Goal: Information Seeking & Learning: Learn about a topic

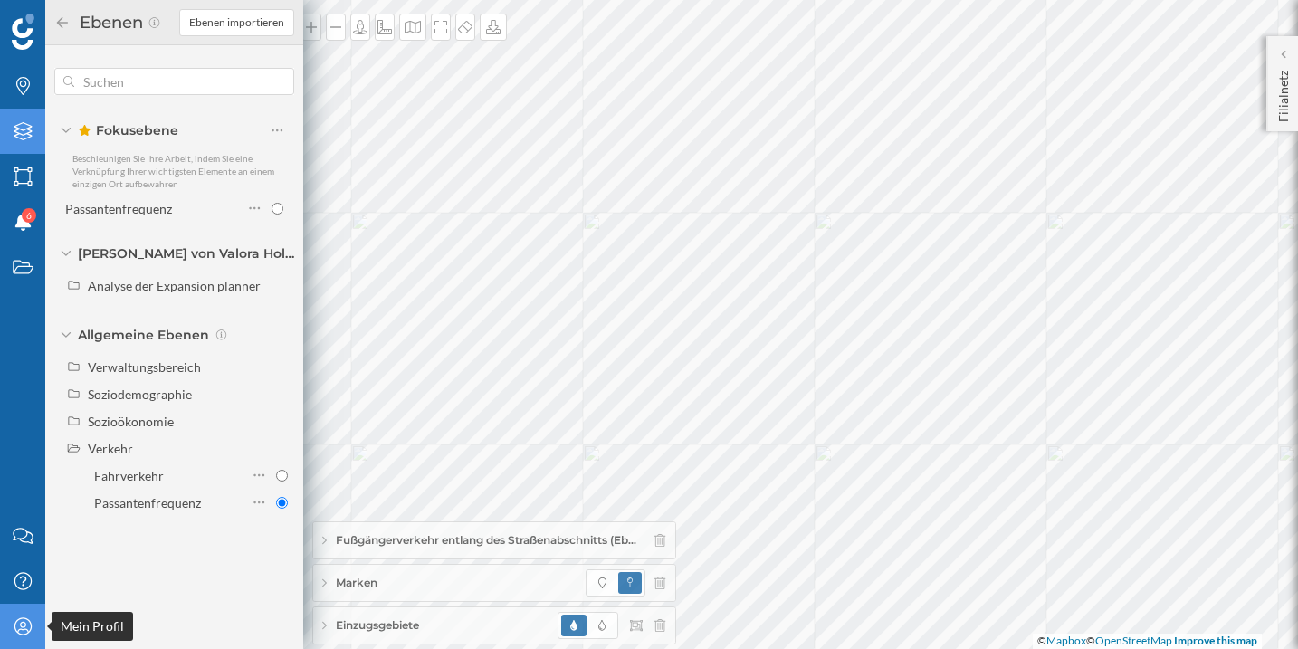
click at [17, 621] on icon "Mein Profil" at bounding box center [23, 626] width 23 height 18
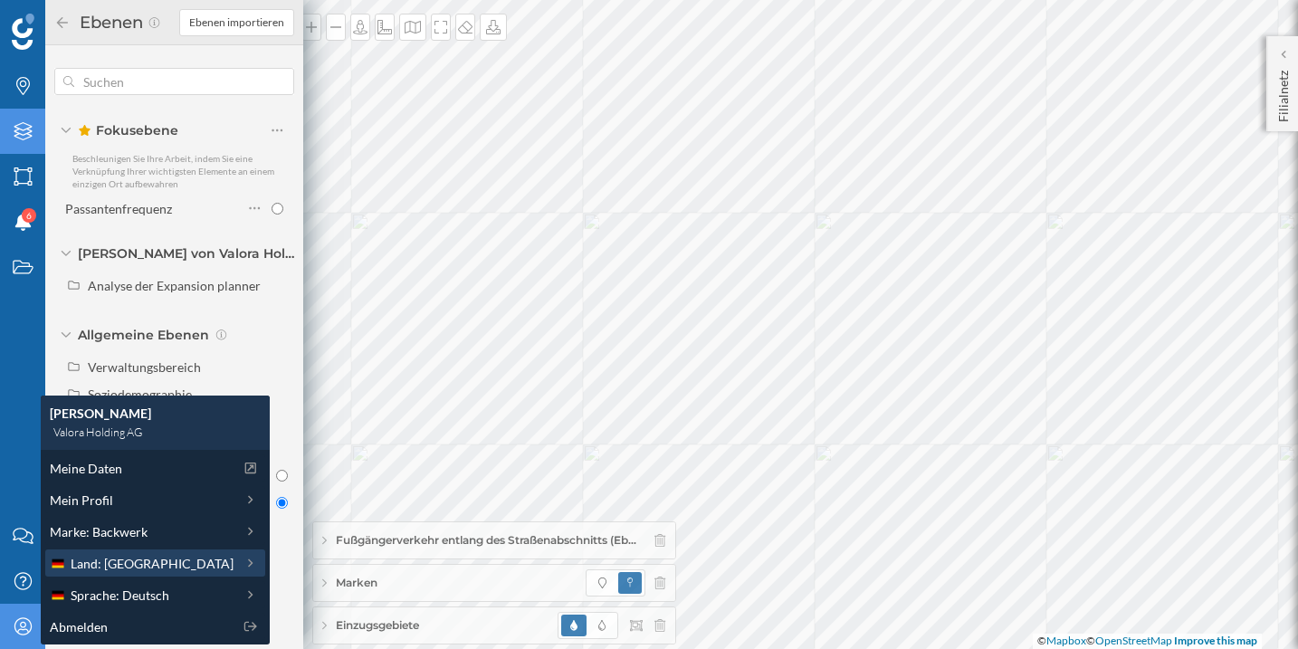
click at [153, 562] on span "Land: [GEOGRAPHIC_DATA]" at bounding box center [152, 563] width 163 height 19
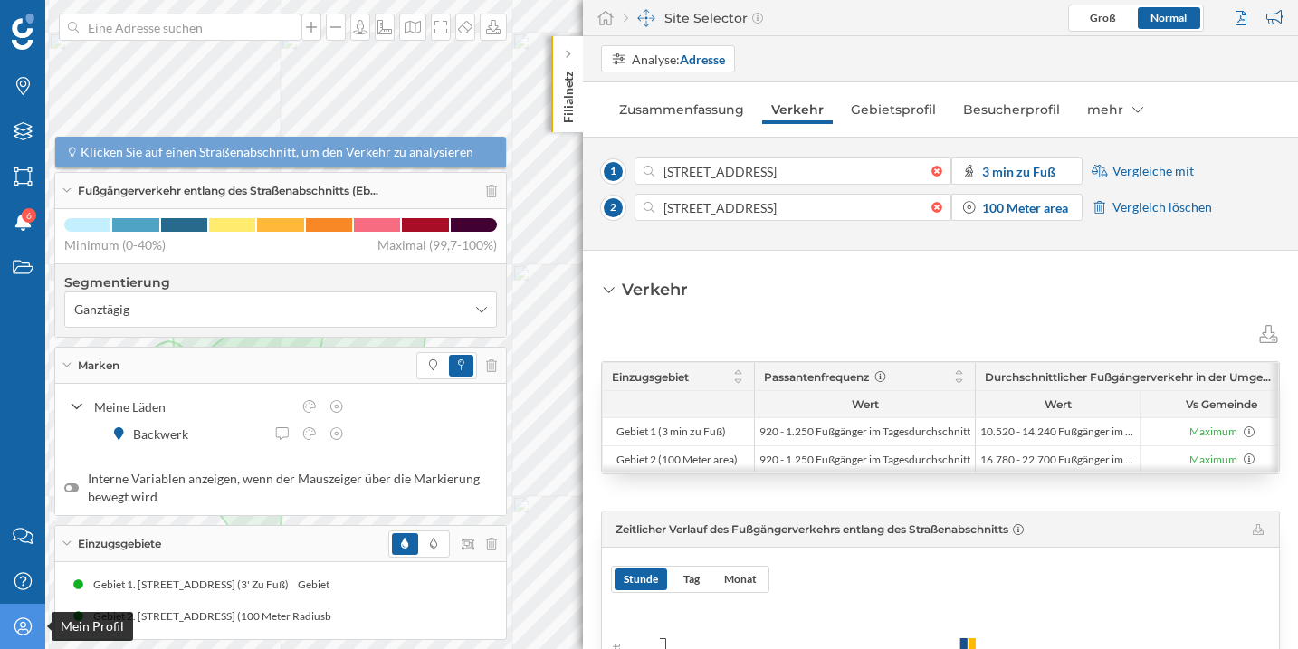
click at [17, 634] on icon at bounding box center [22, 625] width 17 height 17
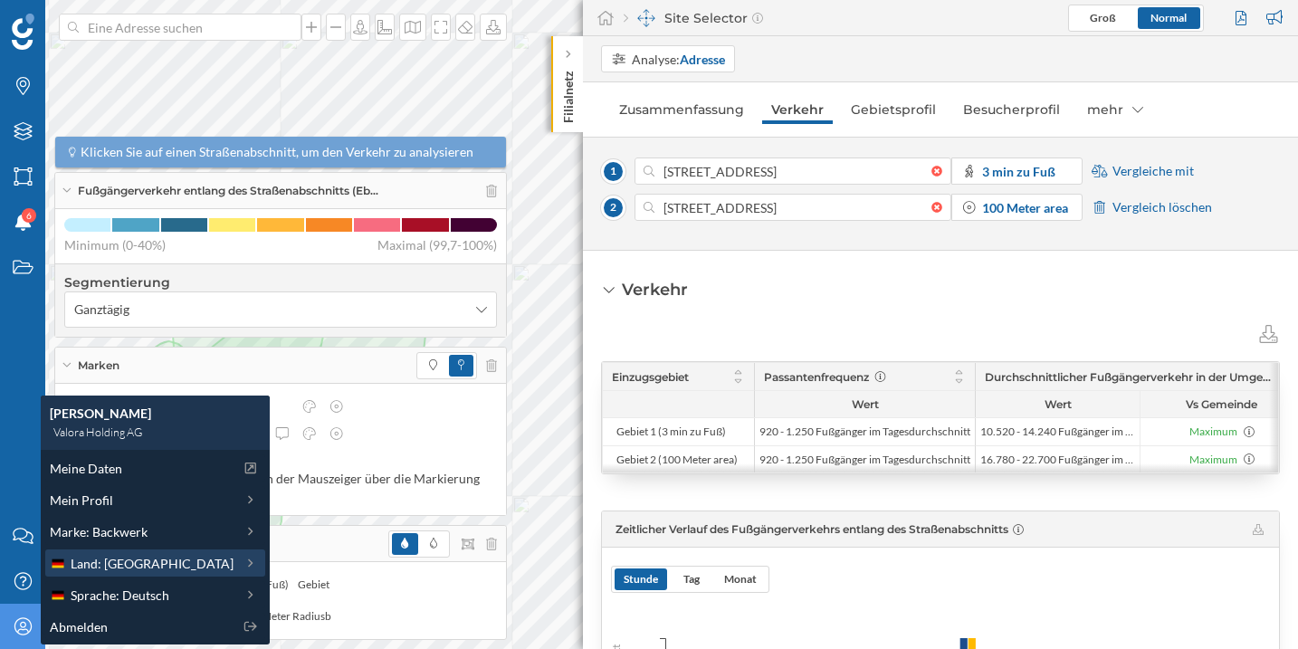
click at [116, 555] on span "Land: Deutschland" at bounding box center [152, 563] width 163 height 19
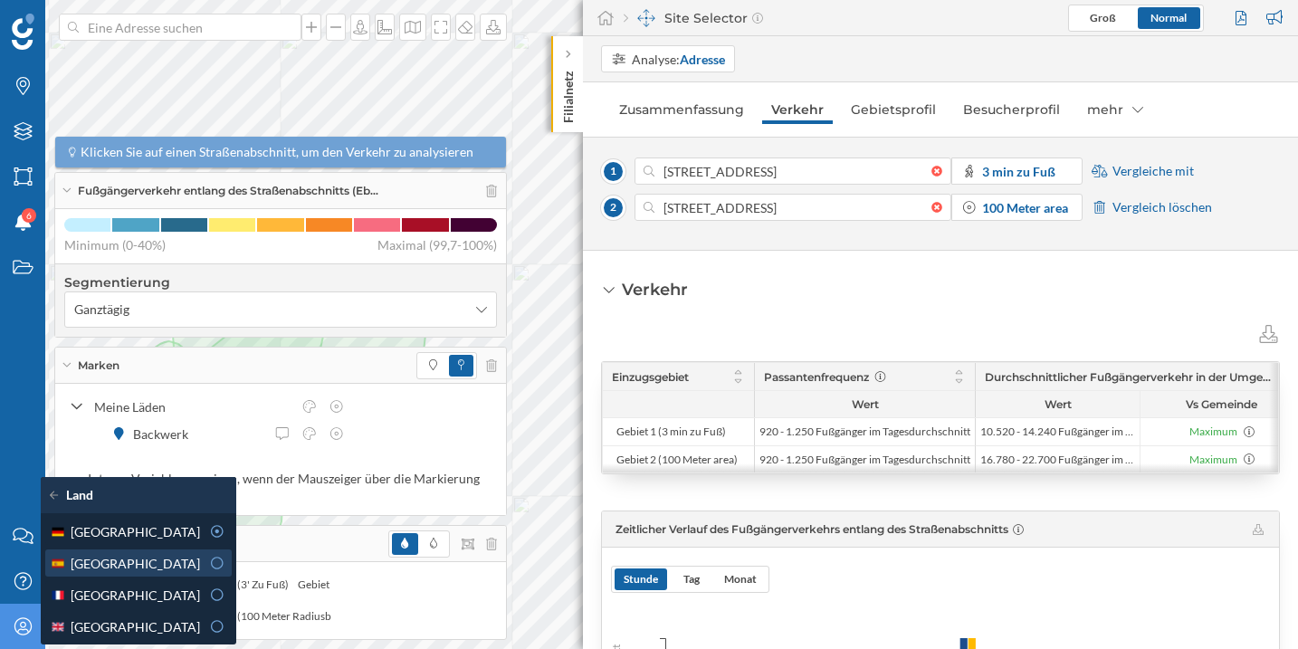
click at [128, 568] on div "Spanien" at bounding box center [125, 563] width 150 height 19
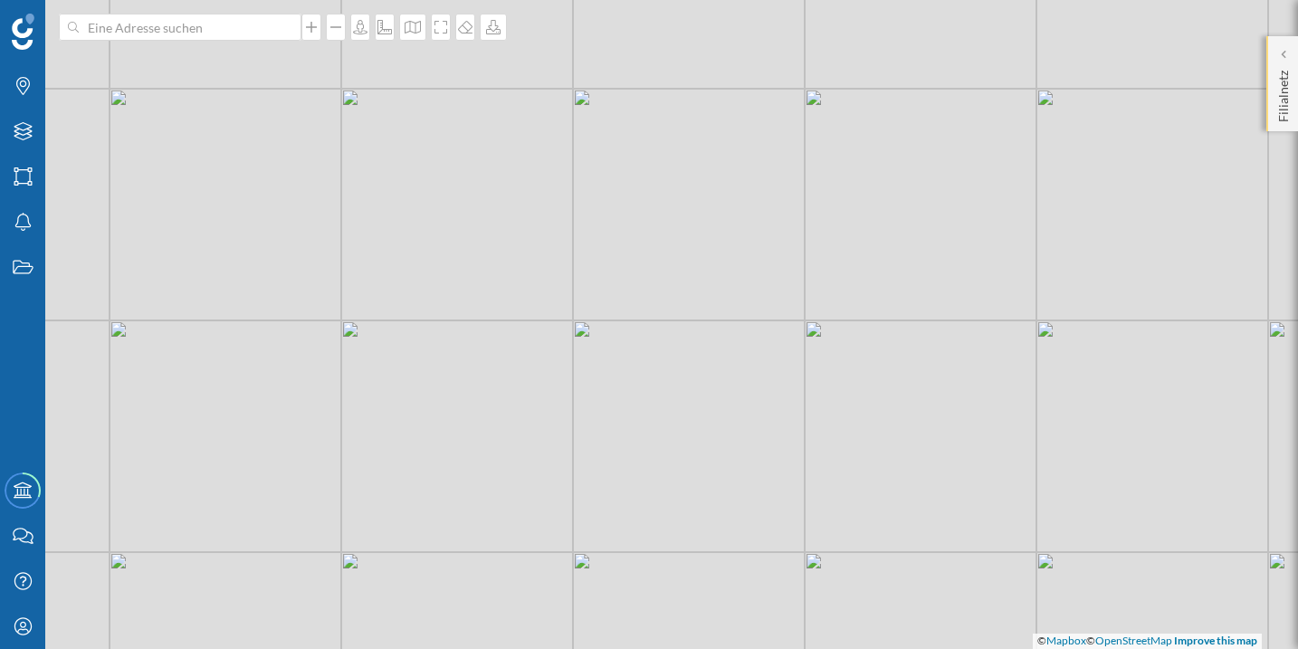
click at [1276, 76] on p "Filialnetz" at bounding box center [1284, 92] width 18 height 59
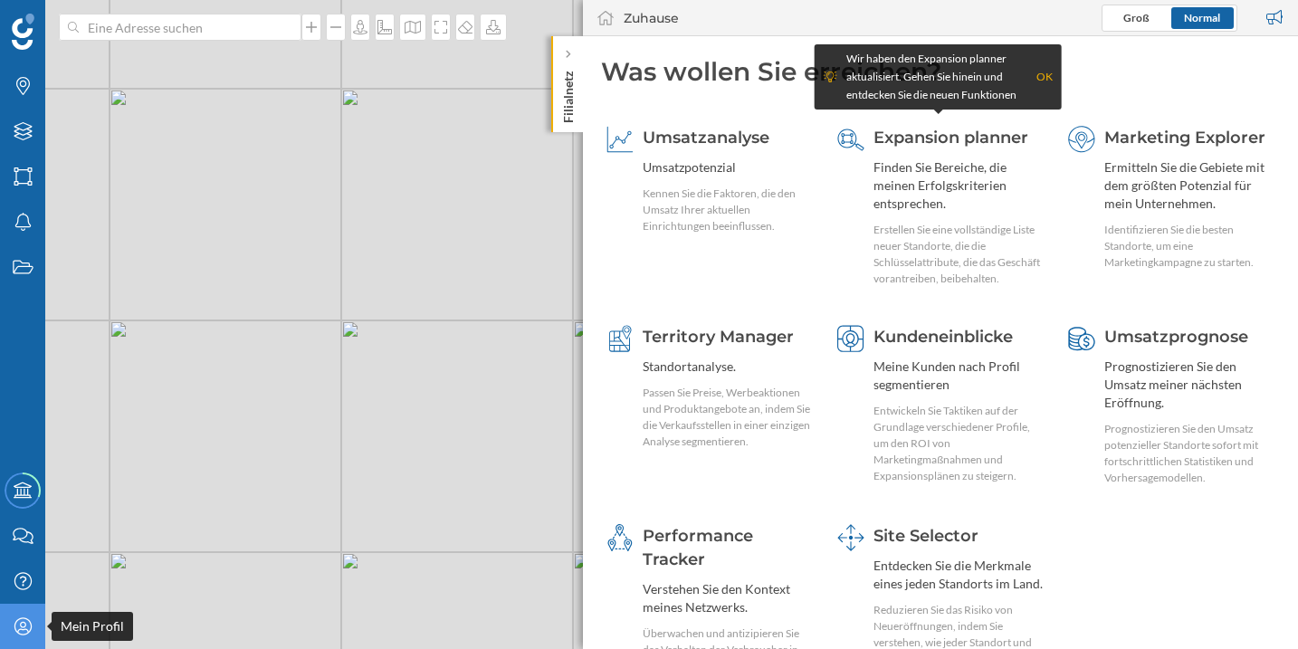
click at [14, 624] on icon at bounding box center [22, 625] width 17 height 17
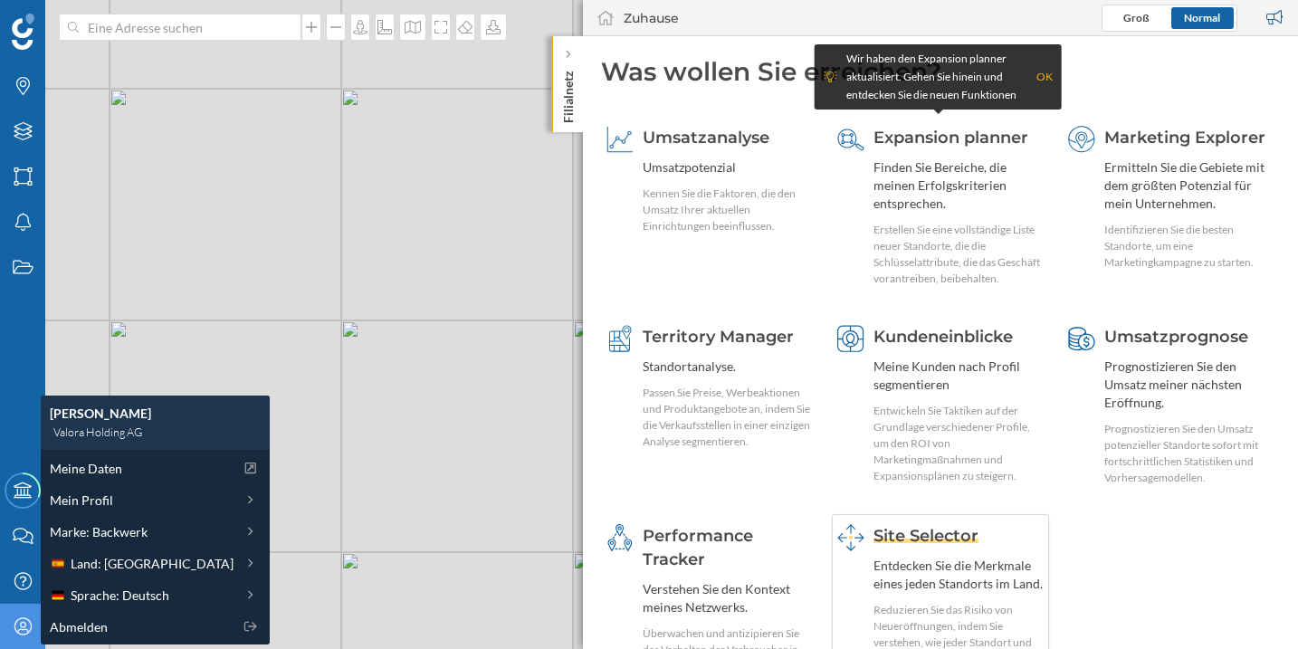
click at [908, 537] on span "Site Selector" at bounding box center [926, 536] width 105 height 20
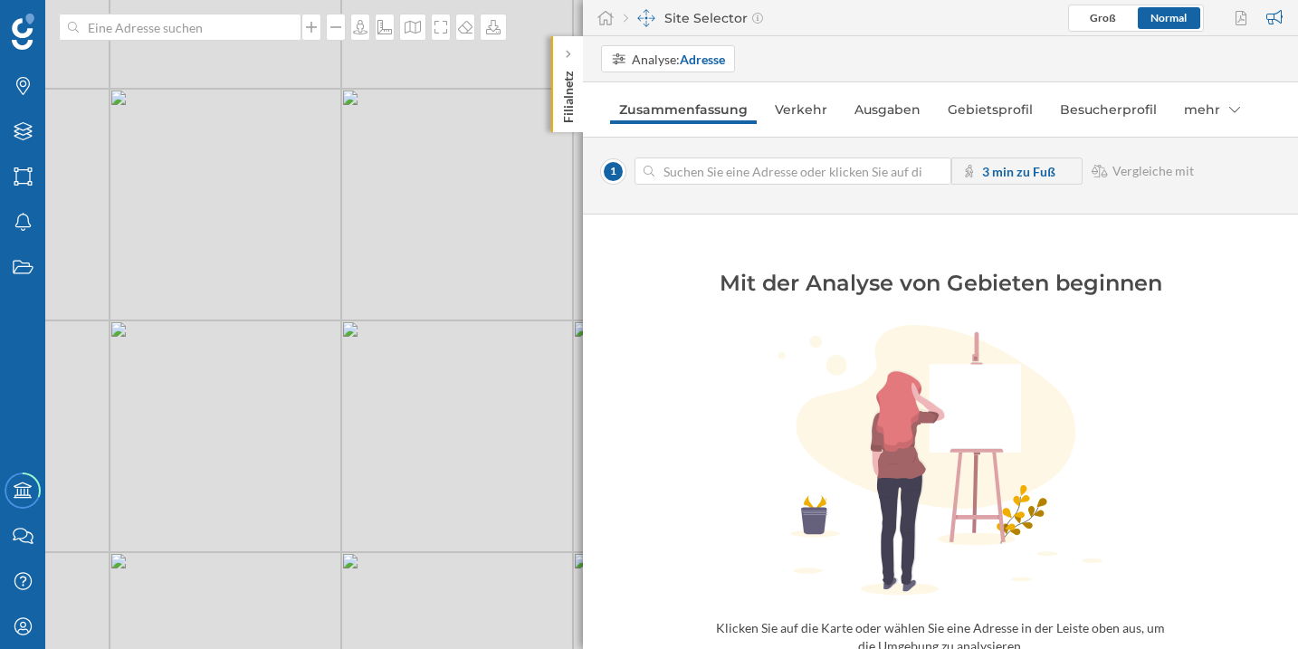
click at [794, 128] on div "Analyse: Adresse Zusammenfassung Verkehr Ausgaben Gebietsprofil Besucherprofil …" at bounding box center [940, 342] width 715 height 613
click at [806, 110] on link "Verkehr" at bounding box center [801, 109] width 71 height 29
click at [903, 110] on link "Ausgaben" at bounding box center [884, 109] width 84 height 29
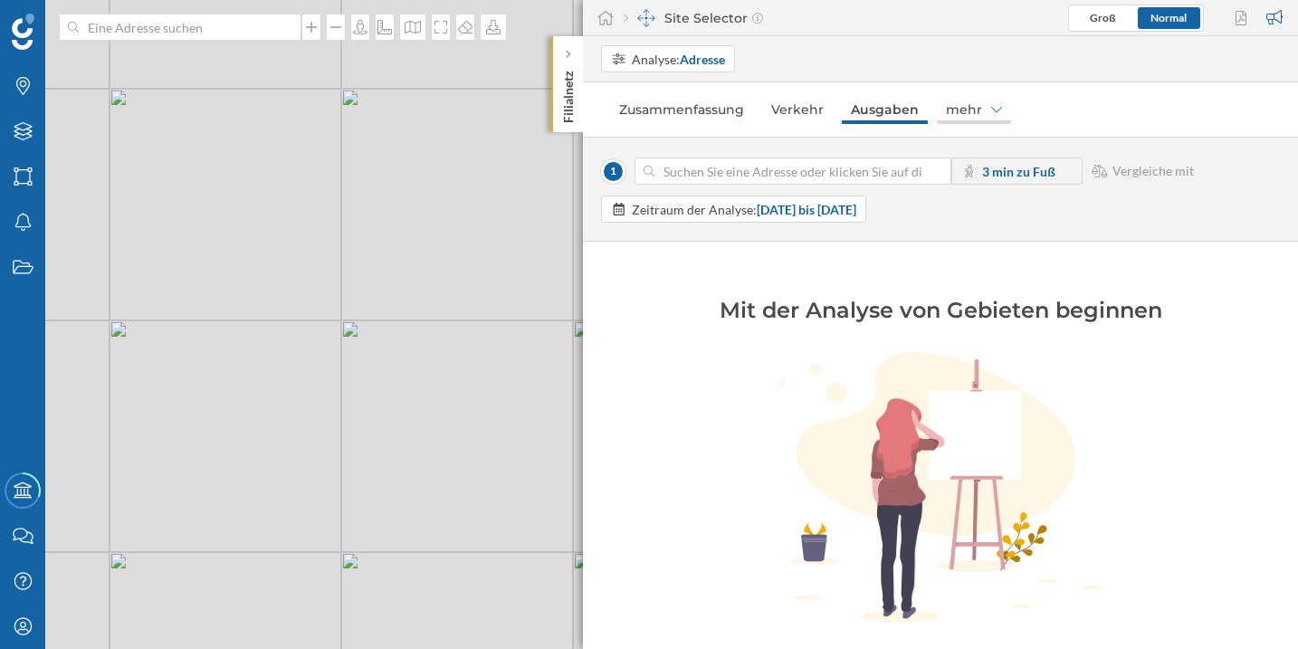
click at [973, 117] on div "mehr" at bounding box center [974, 109] width 74 height 29
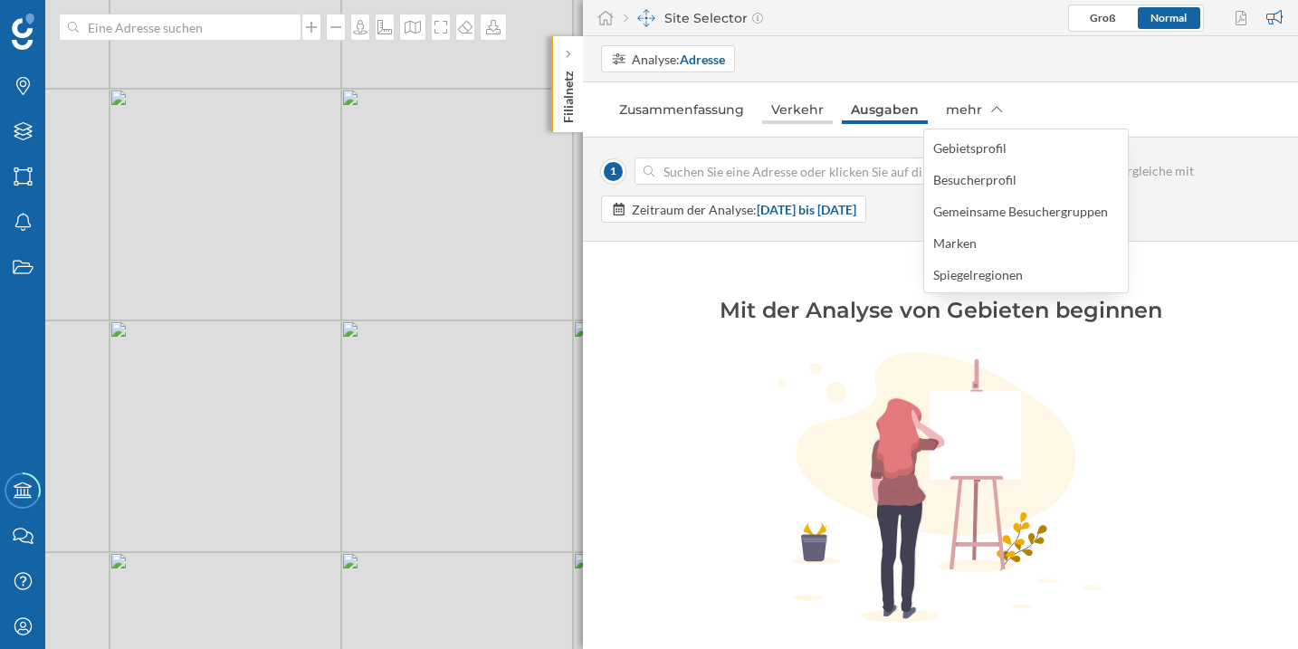
click at [801, 117] on link "Verkehr" at bounding box center [797, 109] width 71 height 29
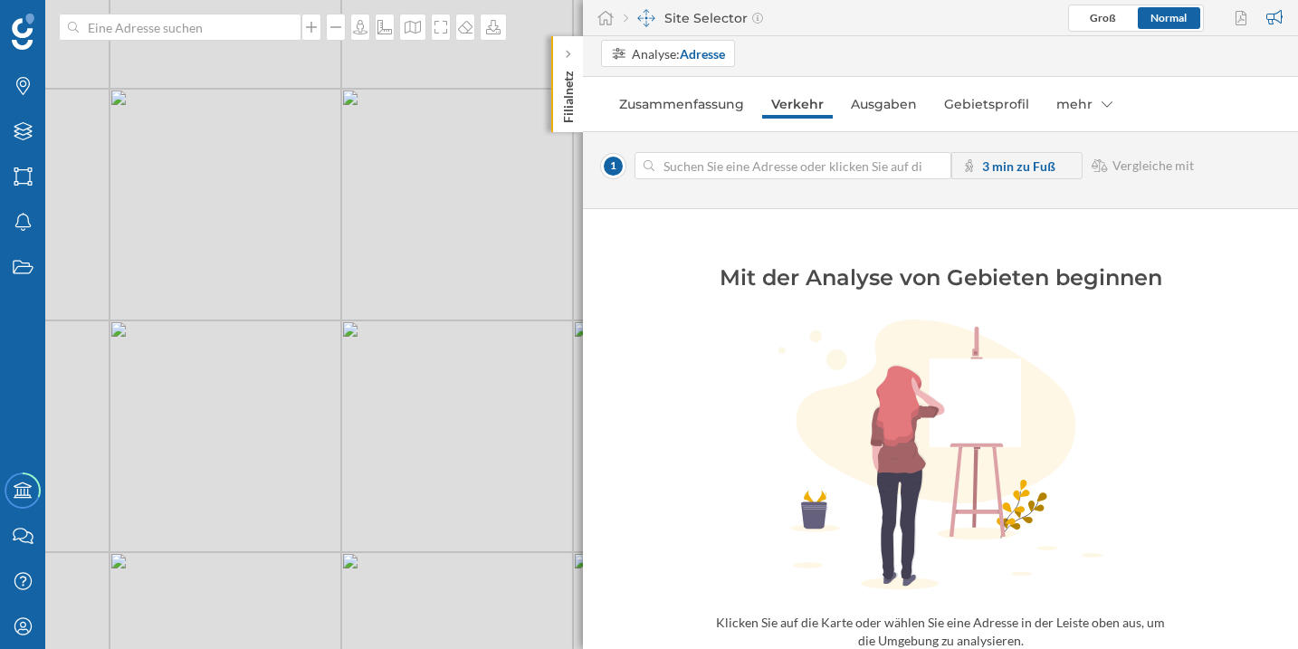
scroll to position [6, 0]
click at [893, 102] on link "Ausgaben" at bounding box center [884, 103] width 84 height 29
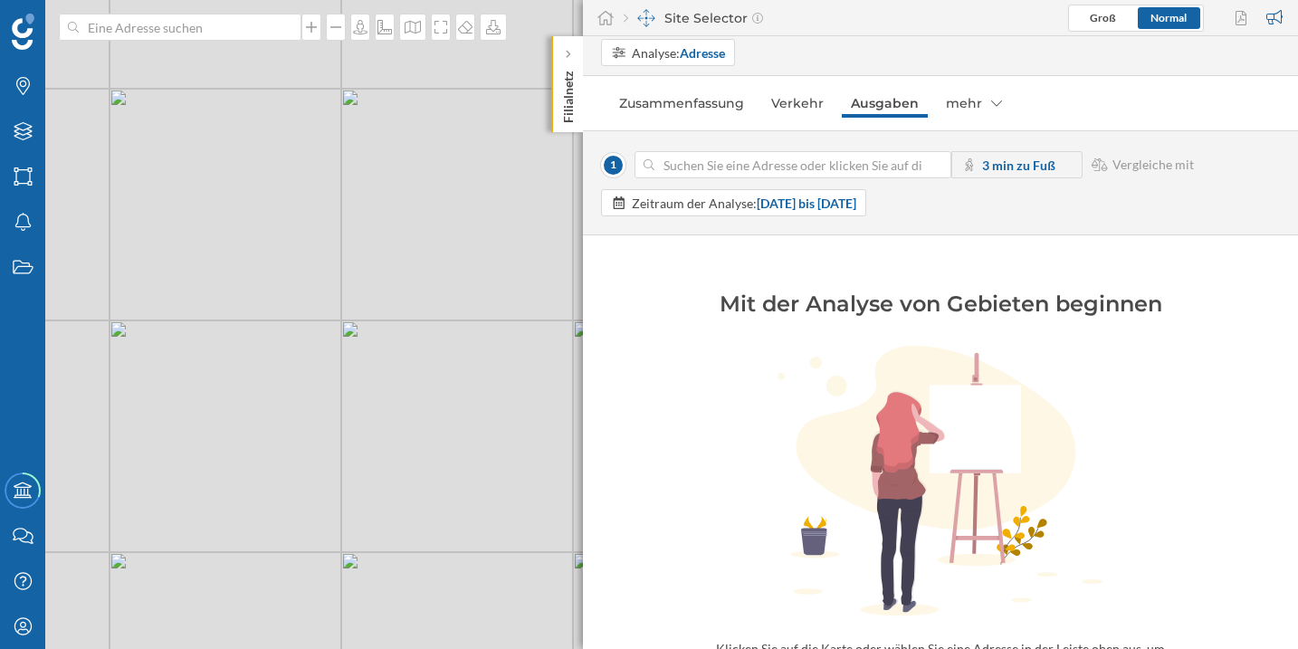
scroll to position [0, 0]
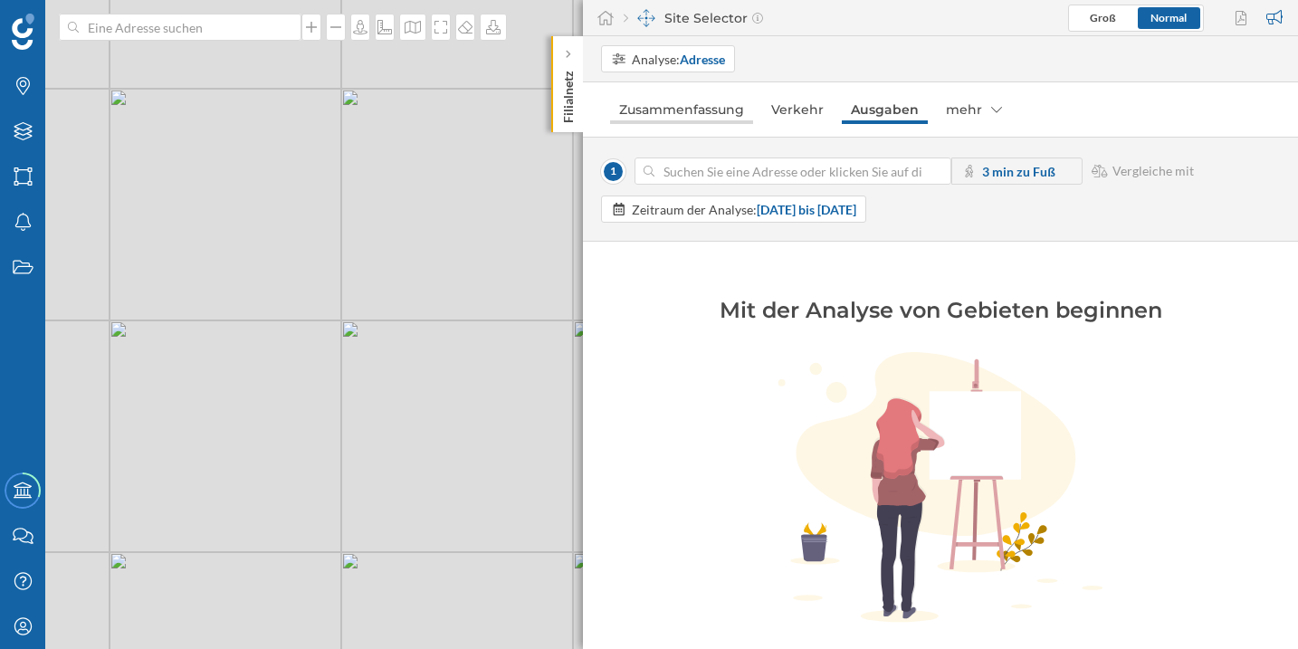
click at [674, 114] on link "Zusammenfassung" at bounding box center [681, 109] width 143 height 29
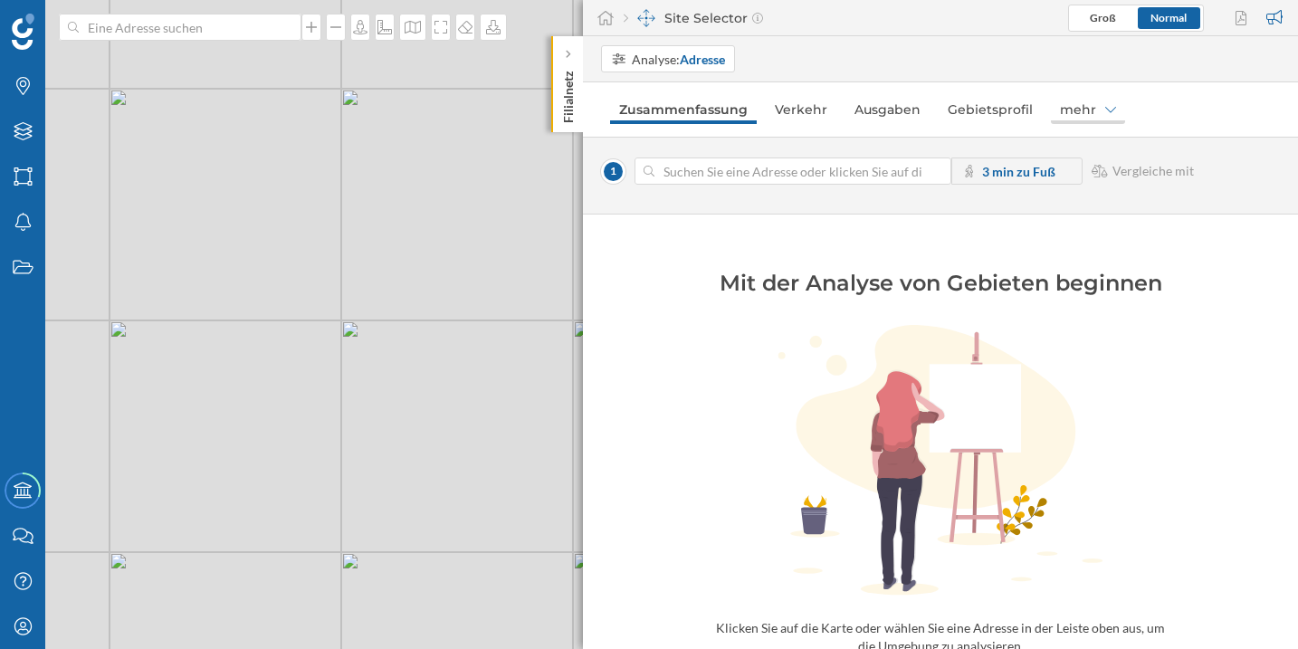
click at [1075, 110] on div "mehr" at bounding box center [1088, 109] width 74 height 29
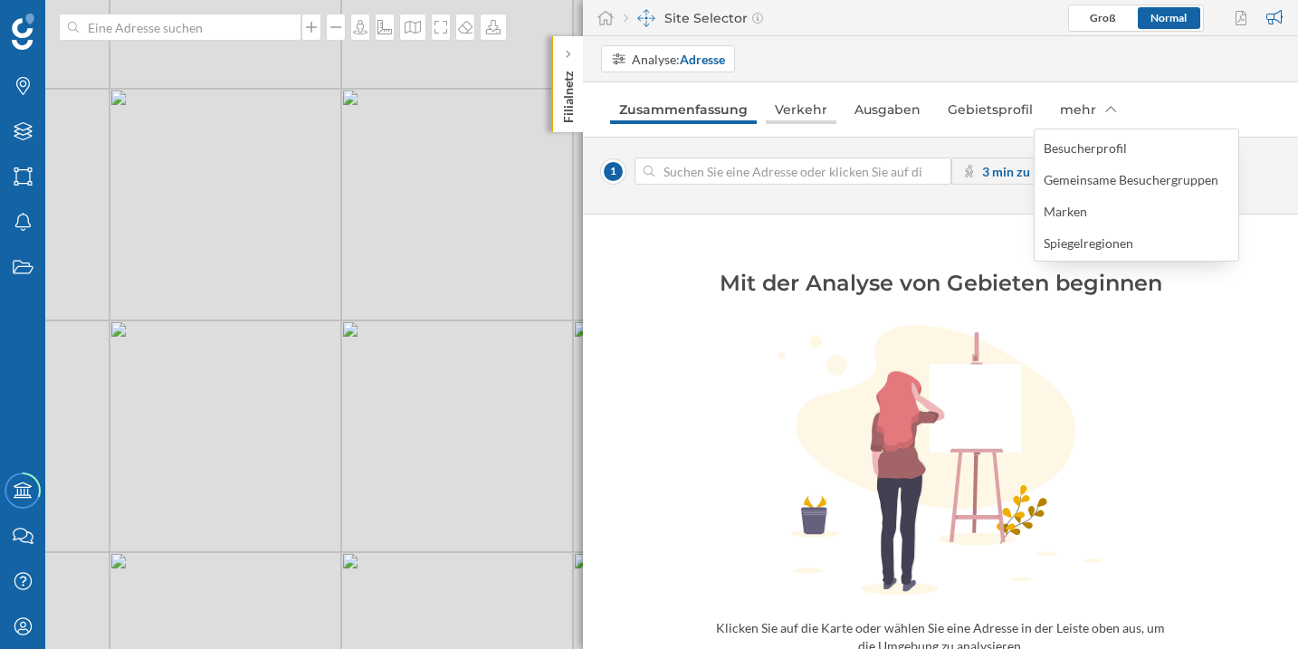
click at [817, 123] on link "Verkehr" at bounding box center [801, 109] width 71 height 29
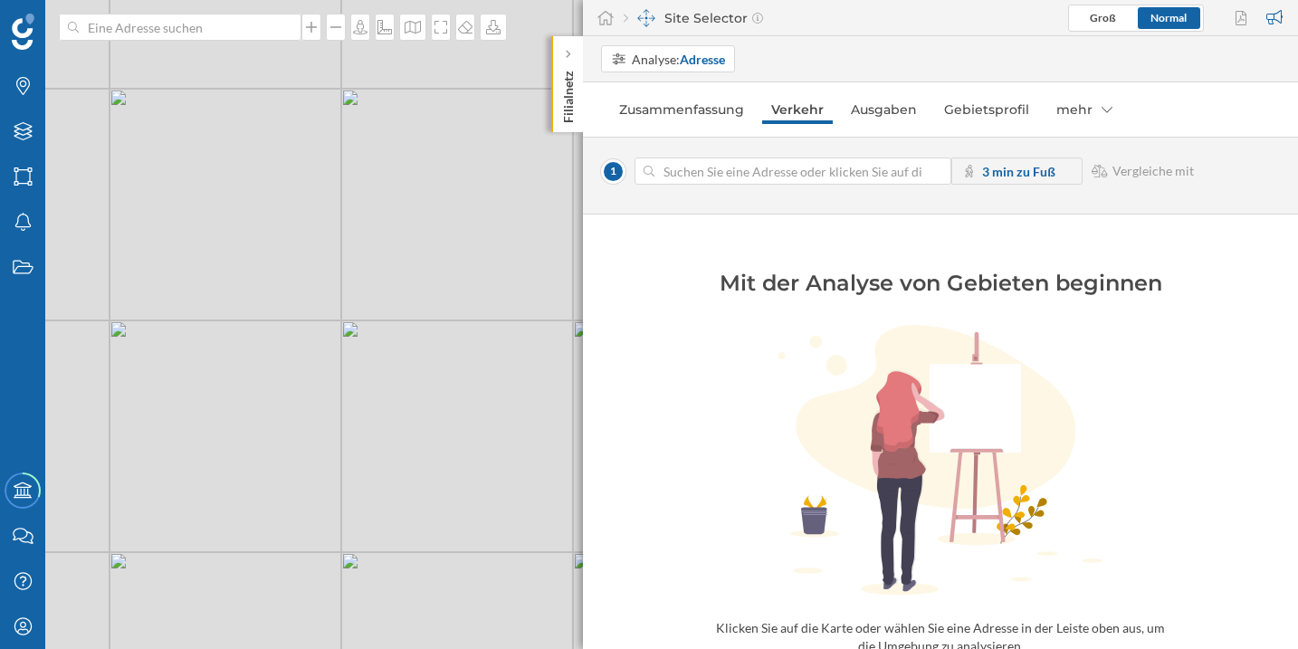
click at [790, 174] on input at bounding box center [793, 171] width 277 height 27
click at [383, 251] on div "© Mapbox © OpenStreetMap Improve this map" at bounding box center [649, 324] width 1298 height 649
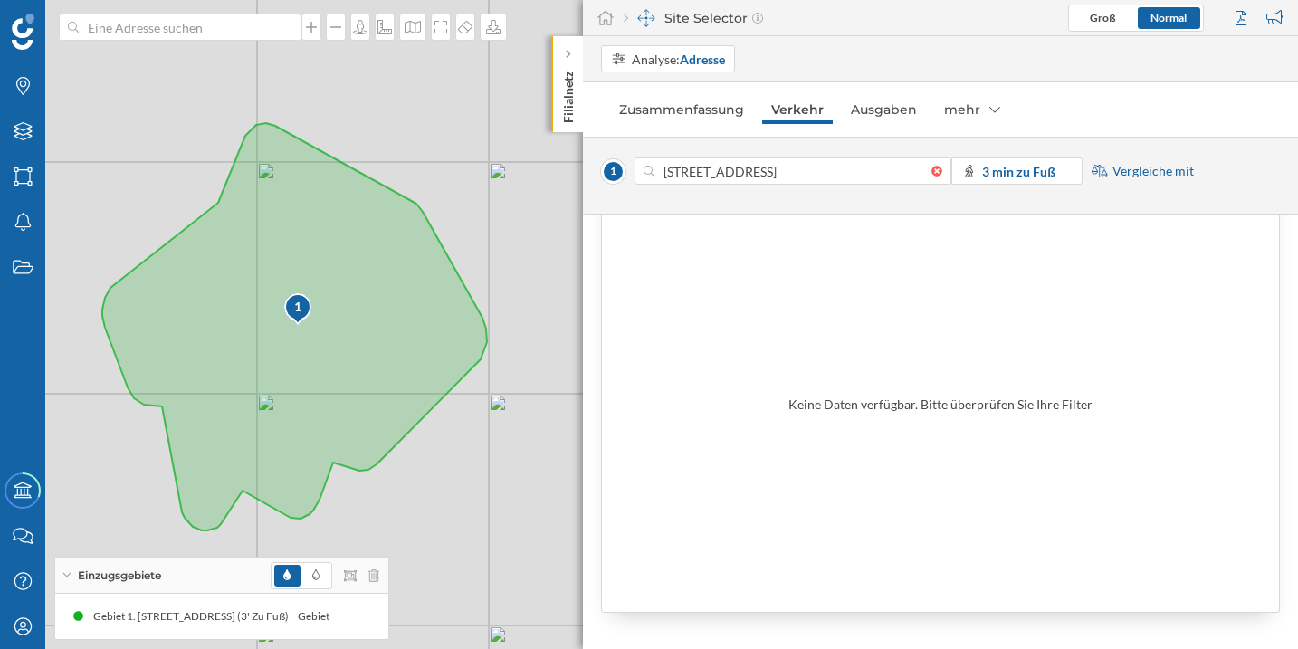
scroll to position [1211, 0]
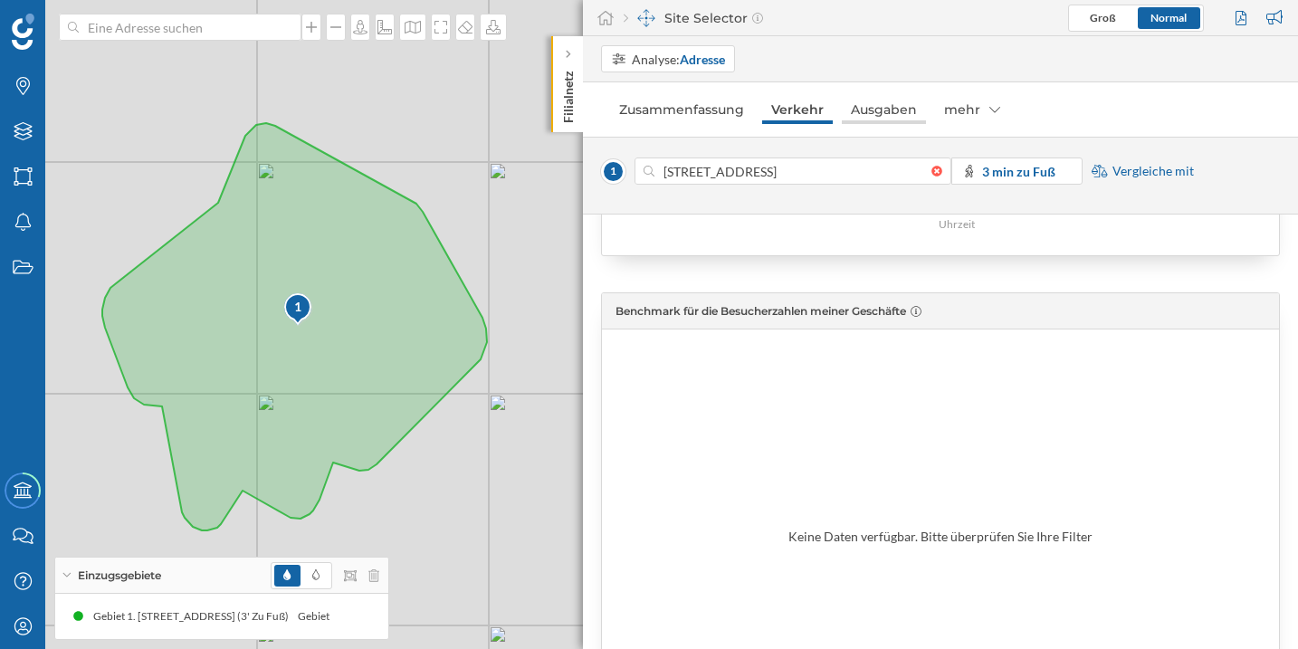
click at [874, 108] on link "Ausgaben" at bounding box center [884, 109] width 84 height 29
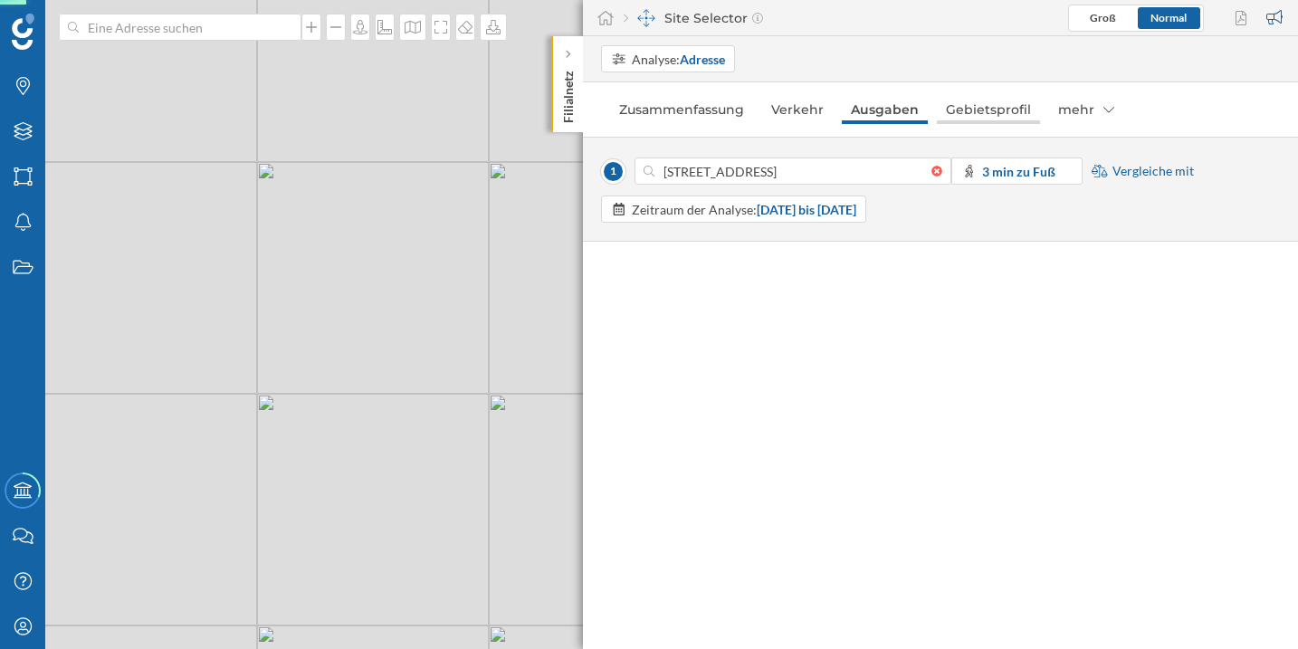
click at [968, 118] on link "Gebietsprofil" at bounding box center [988, 109] width 103 height 29
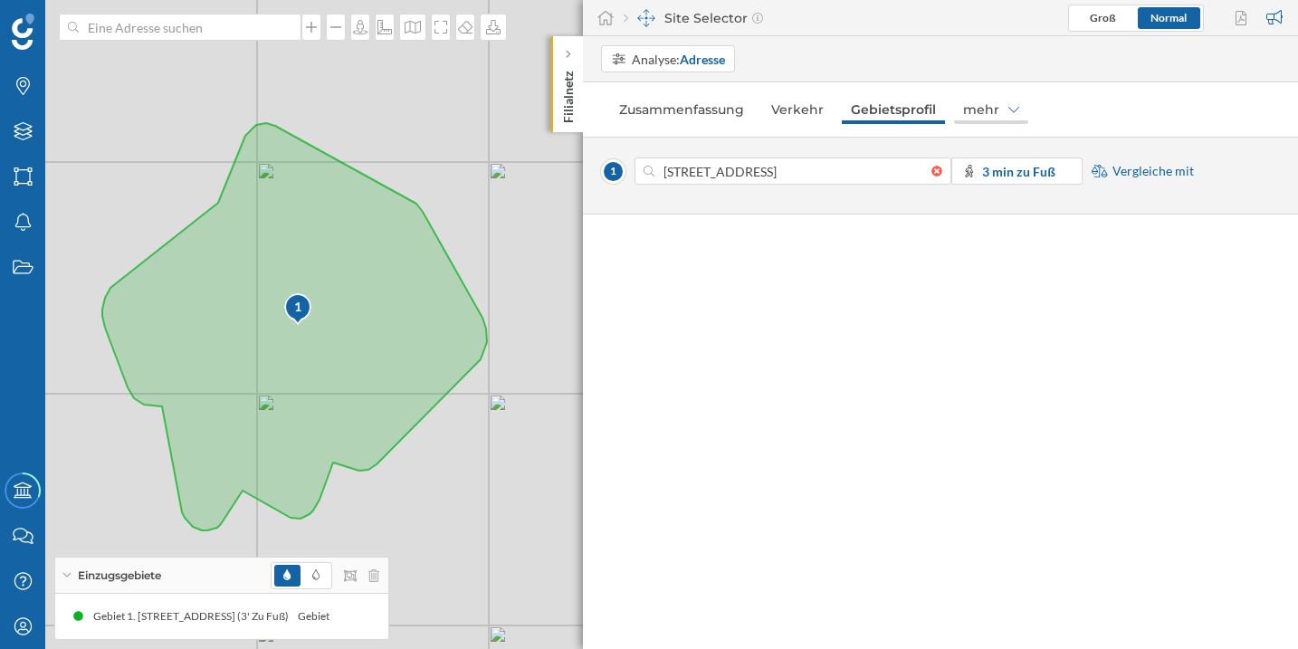
click at [1008, 107] on icon at bounding box center [1013, 109] width 11 height 13
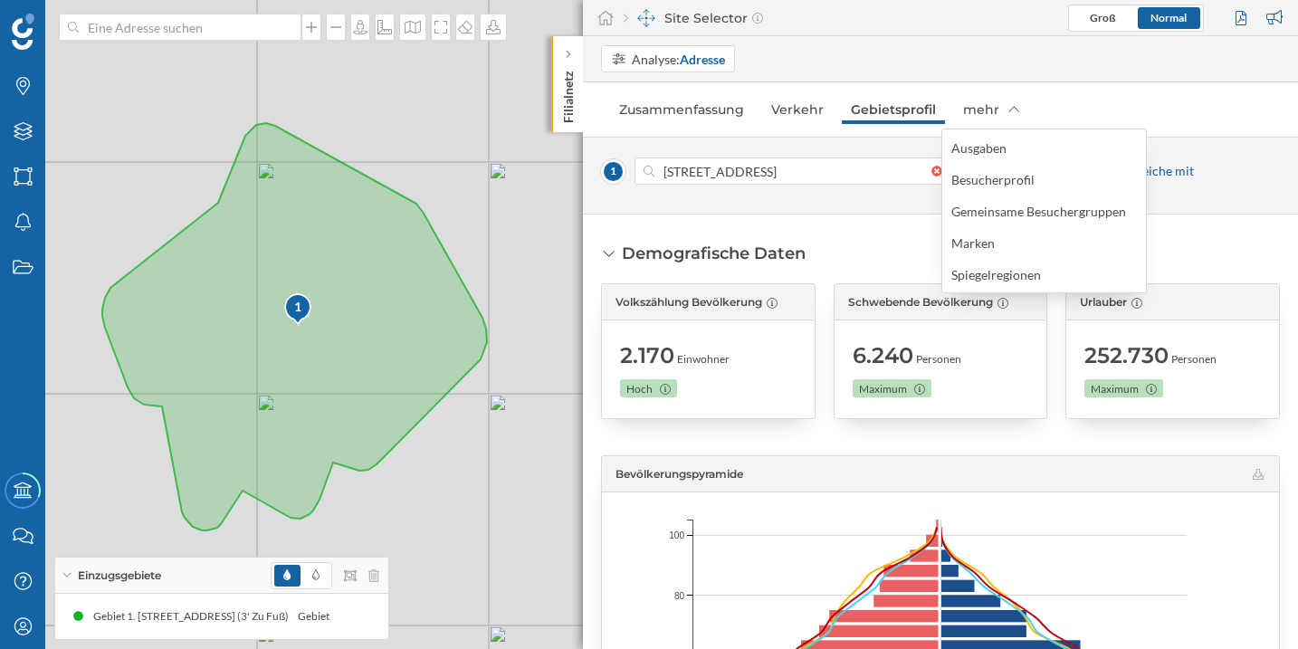
click at [793, 459] on div "Bevölkerungspyramide" at bounding box center [940, 474] width 677 height 36
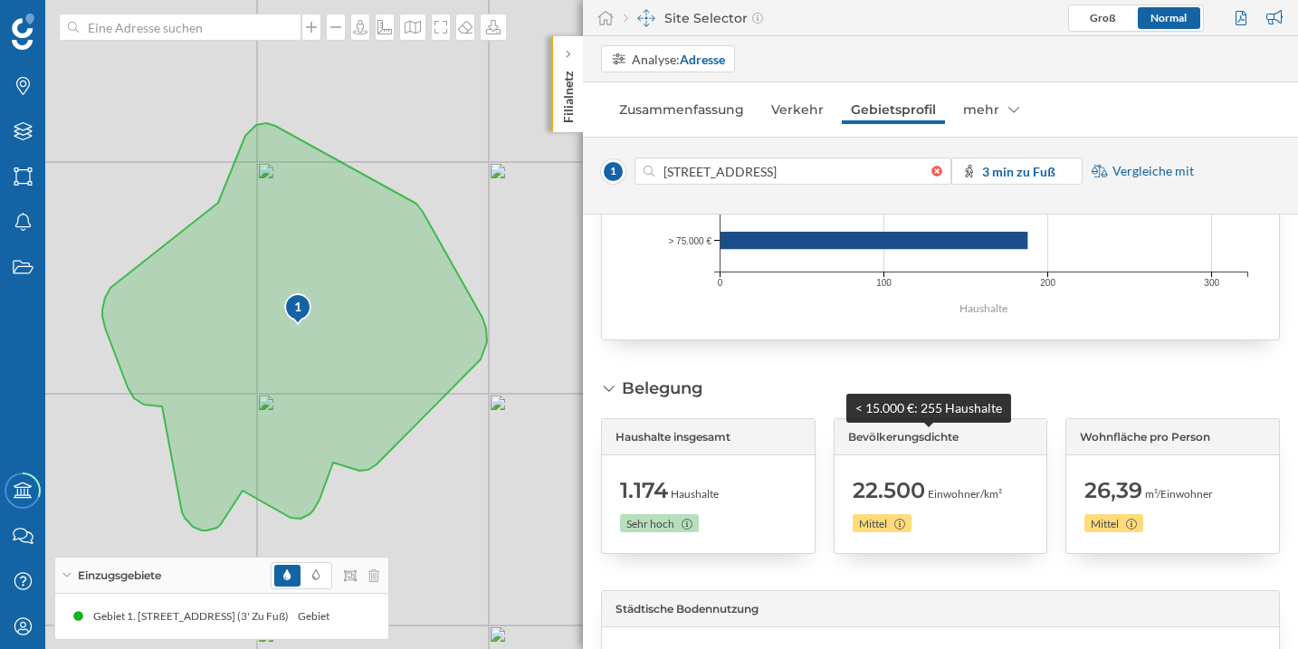
scroll to position [2497, 0]
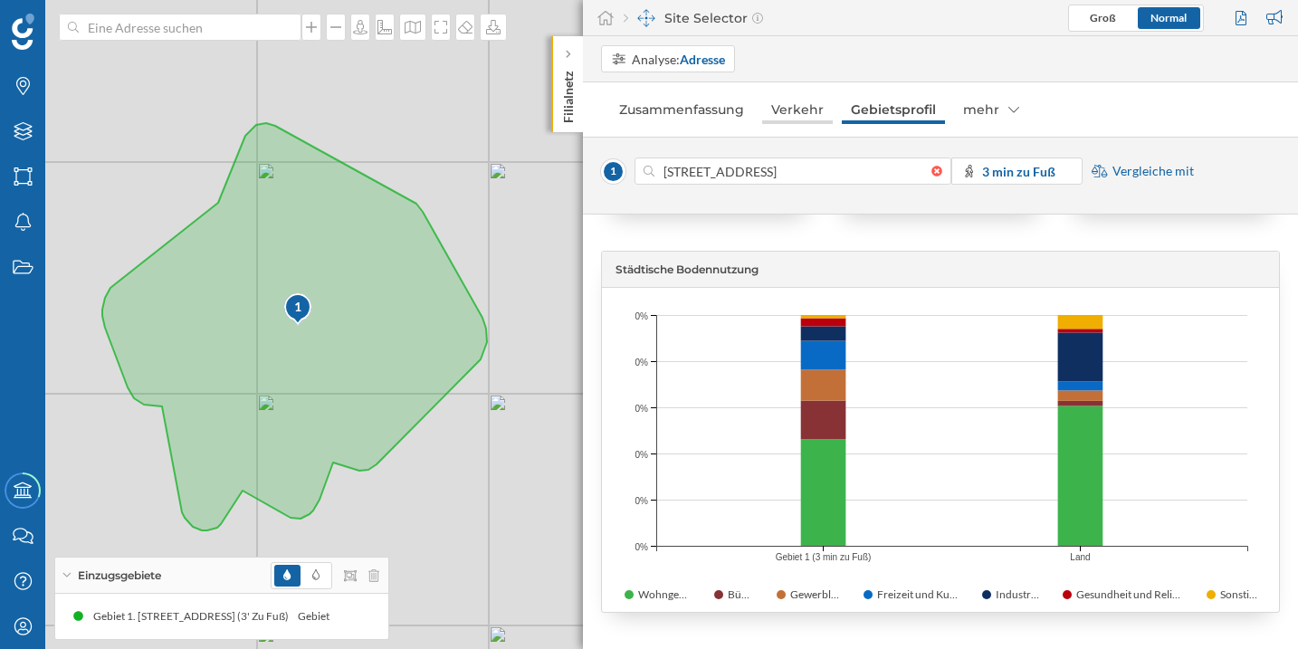
click at [789, 106] on link "Verkehr" at bounding box center [797, 109] width 71 height 29
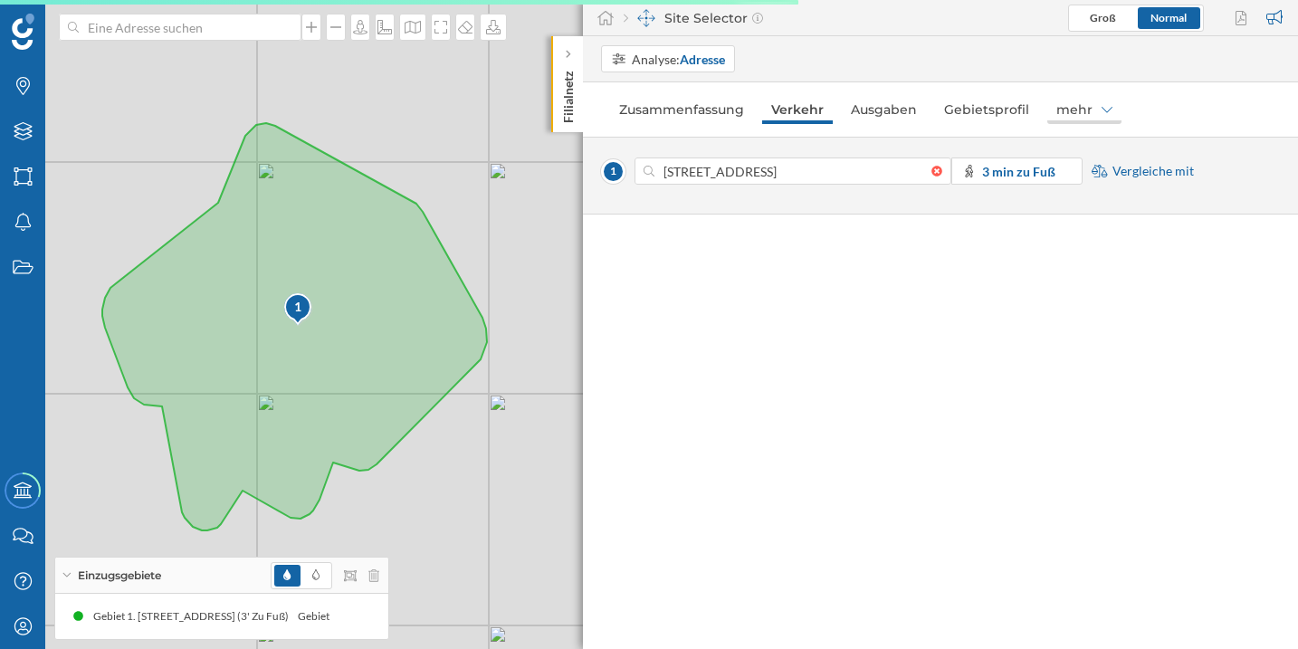
click at [1081, 118] on div "mehr" at bounding box center [1084, 109] width 74 height 29
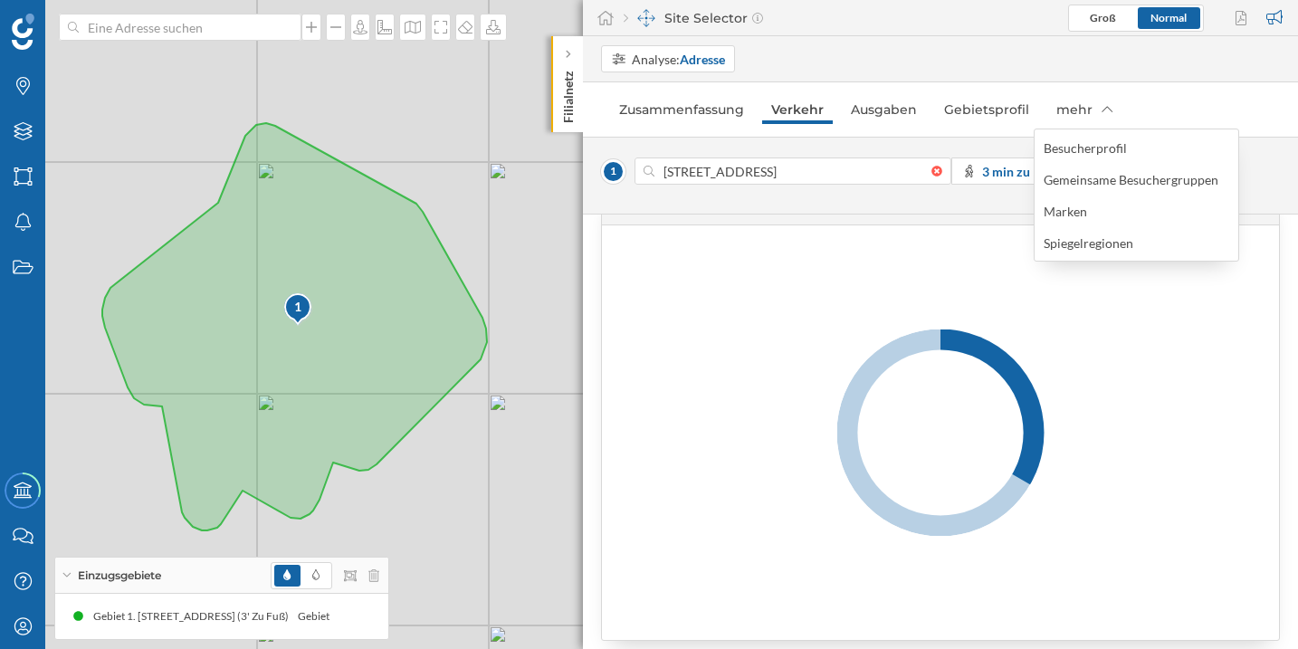
scroll to position [1832, 0]
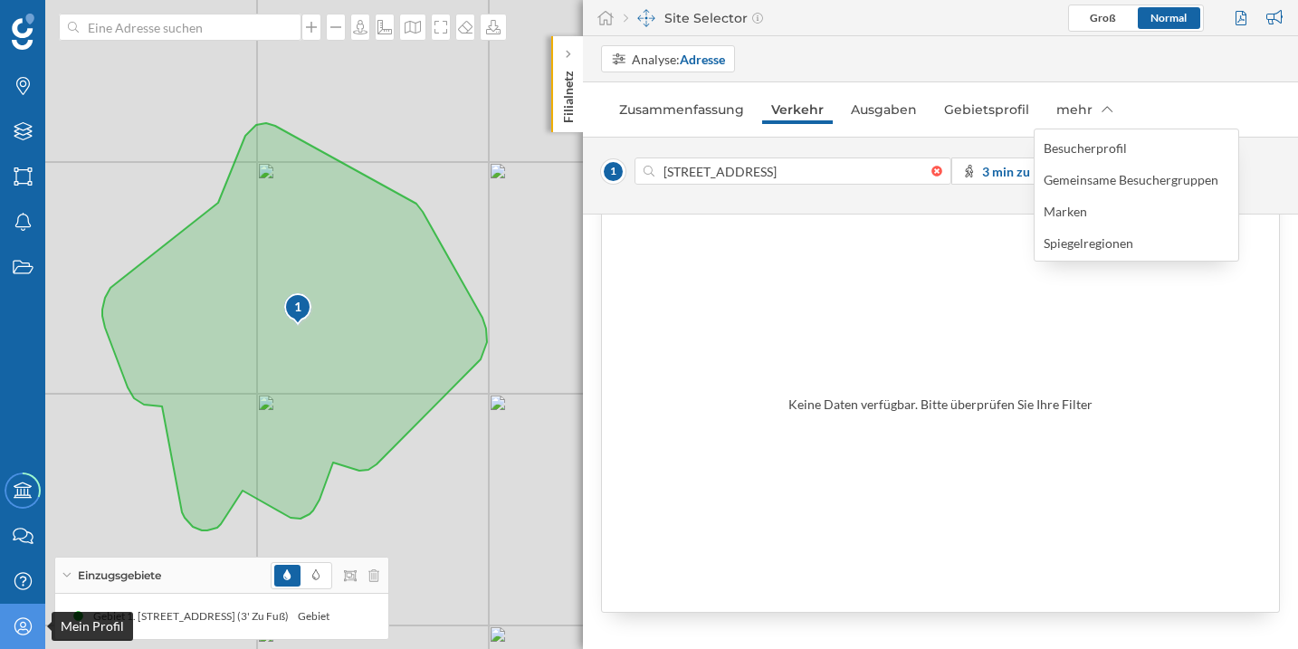
click at [17, 623] on icon "Mein Profil" at bounding box center [23, 626] width 23 height 18
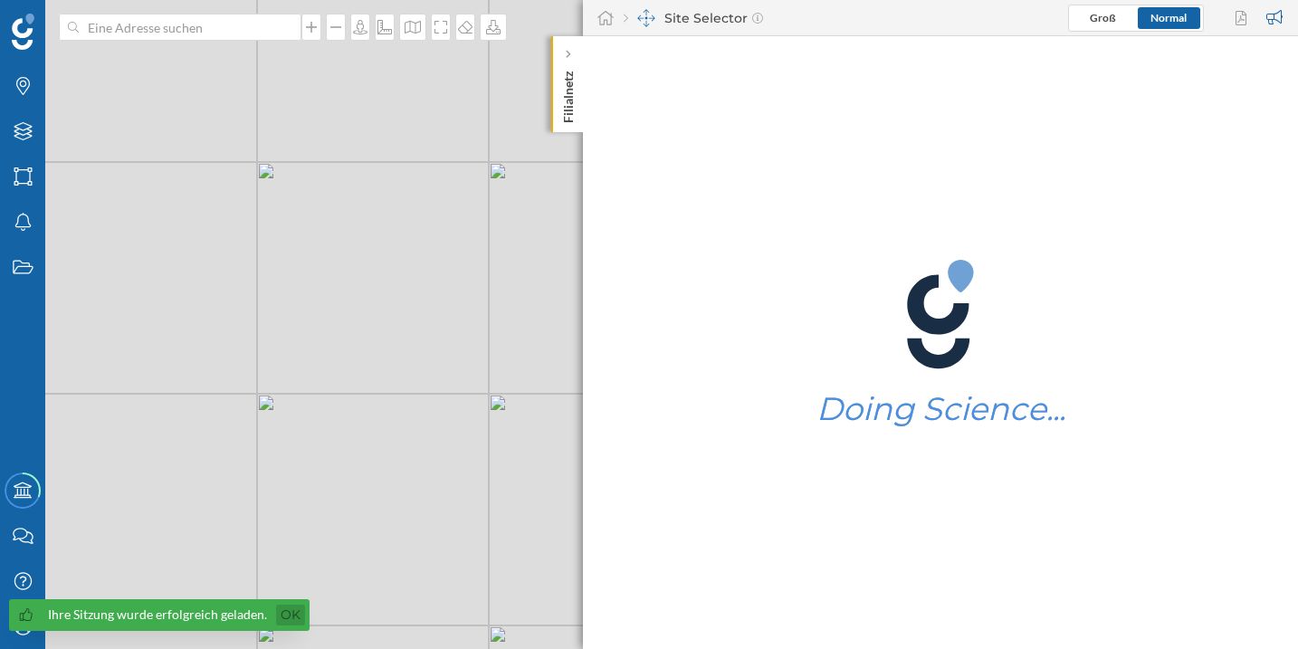
click at [291, 607] on link "Ok" at bounding box center [290, 615] width 29 height 21
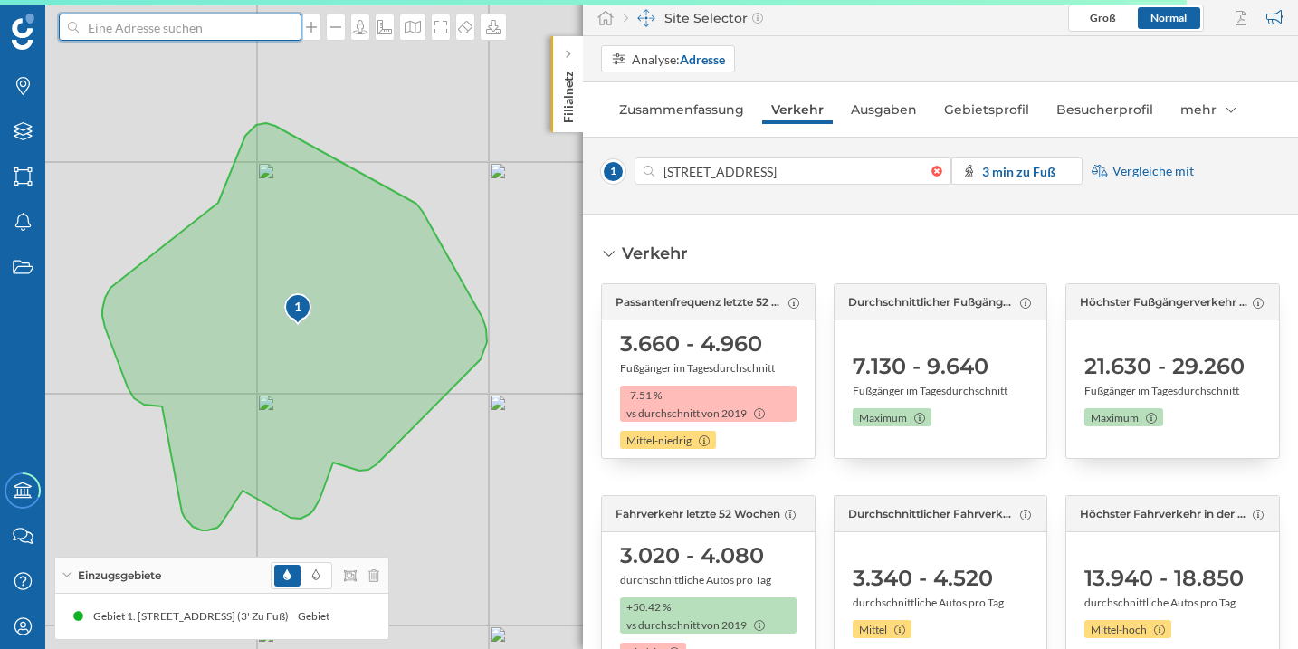
click at [258, 39] on input at bounding box center [180, 27] width 203 height 27
paste input "51°09'57.6"N 10°27'07.2"E"
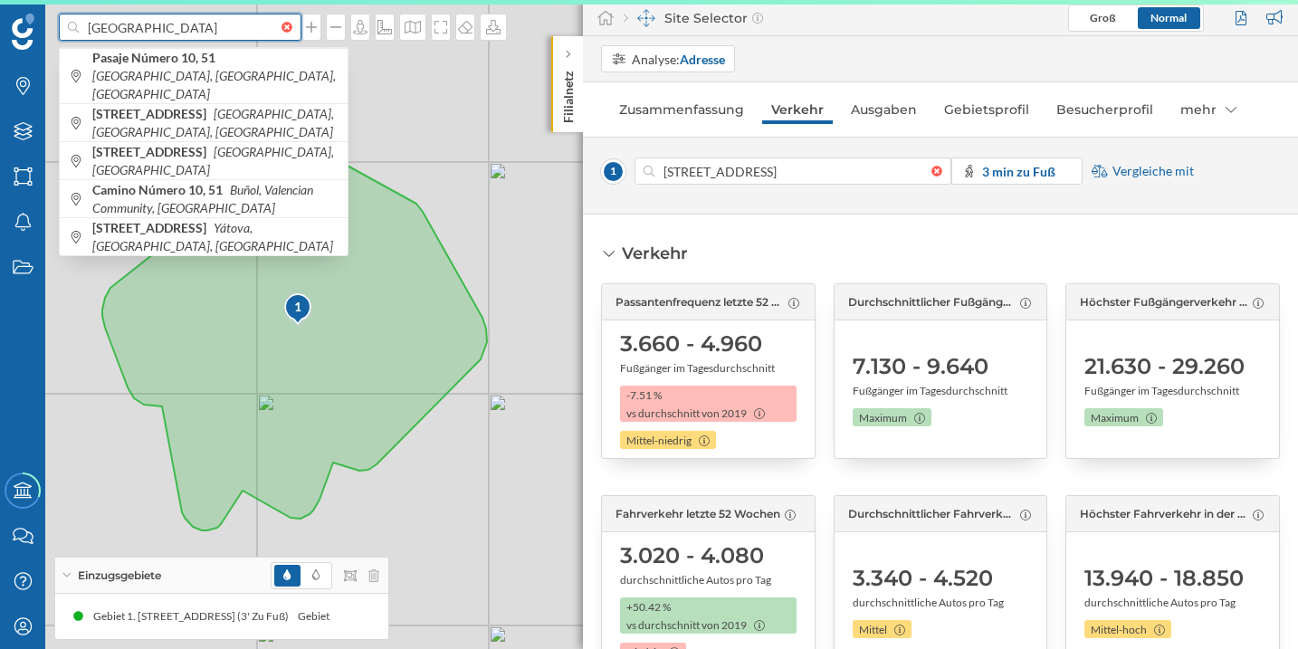
type input "51°09'57.6"N 10°27'07.2"E"
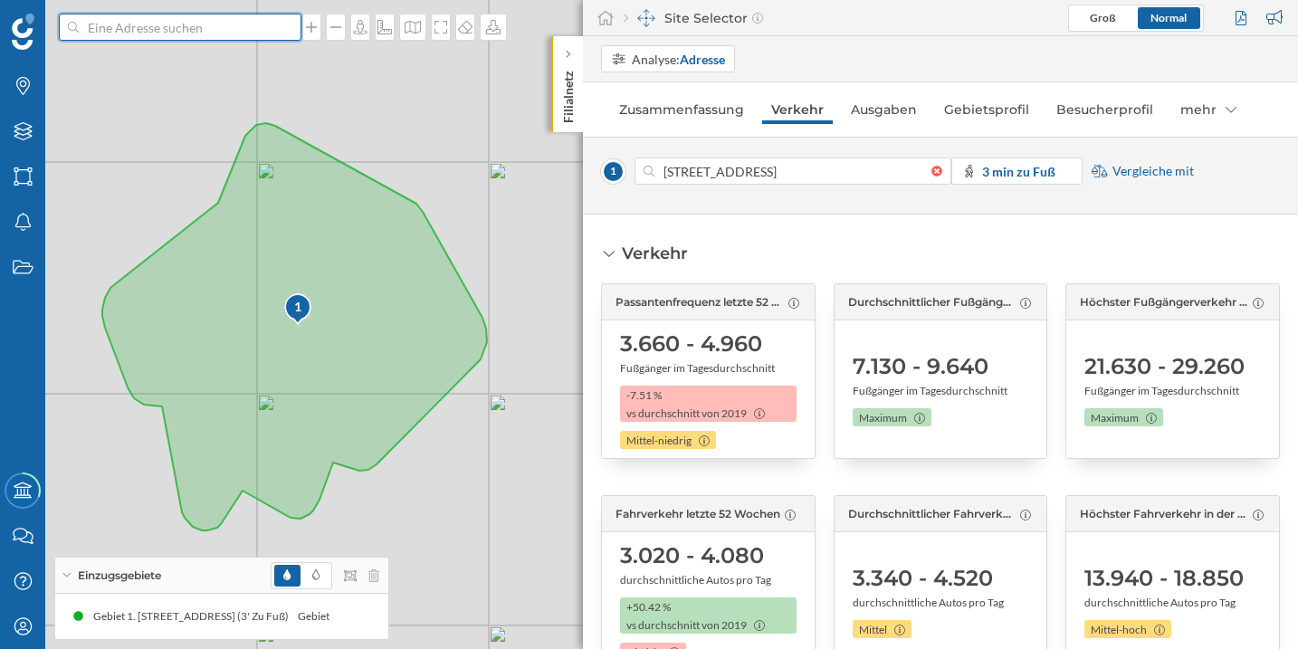
click at [941, 174] on div at bounding box center [942, 171] width 20 height 11
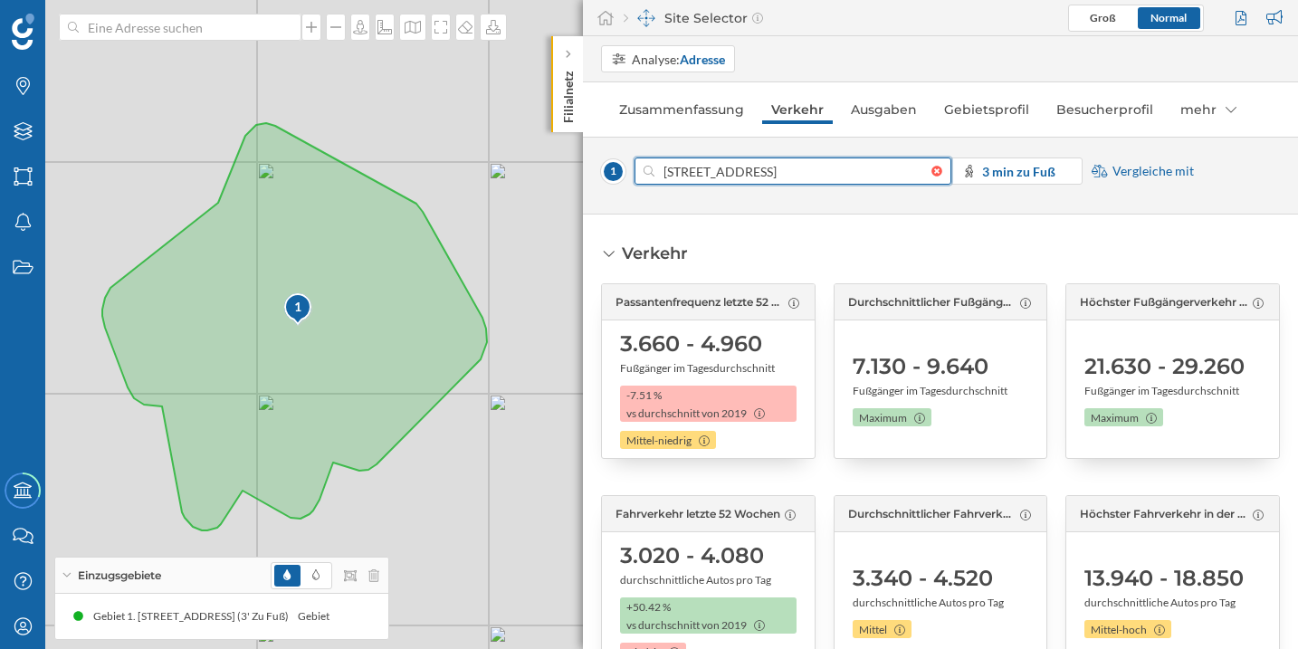
click at [932, 174] on input "[STREET_ADDRESS]" at bounding box center [793, 171] width 277 height 27
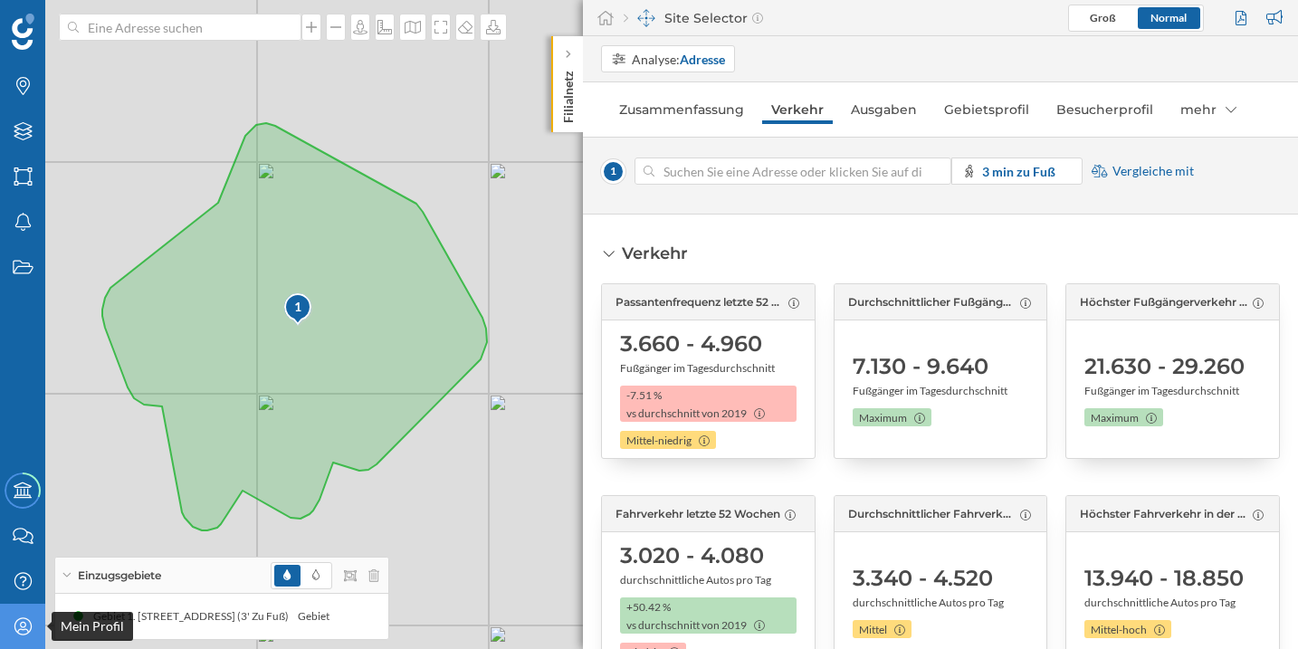
click at [25, 618] on icon at bounding box center [22, 625] width 17 height 17
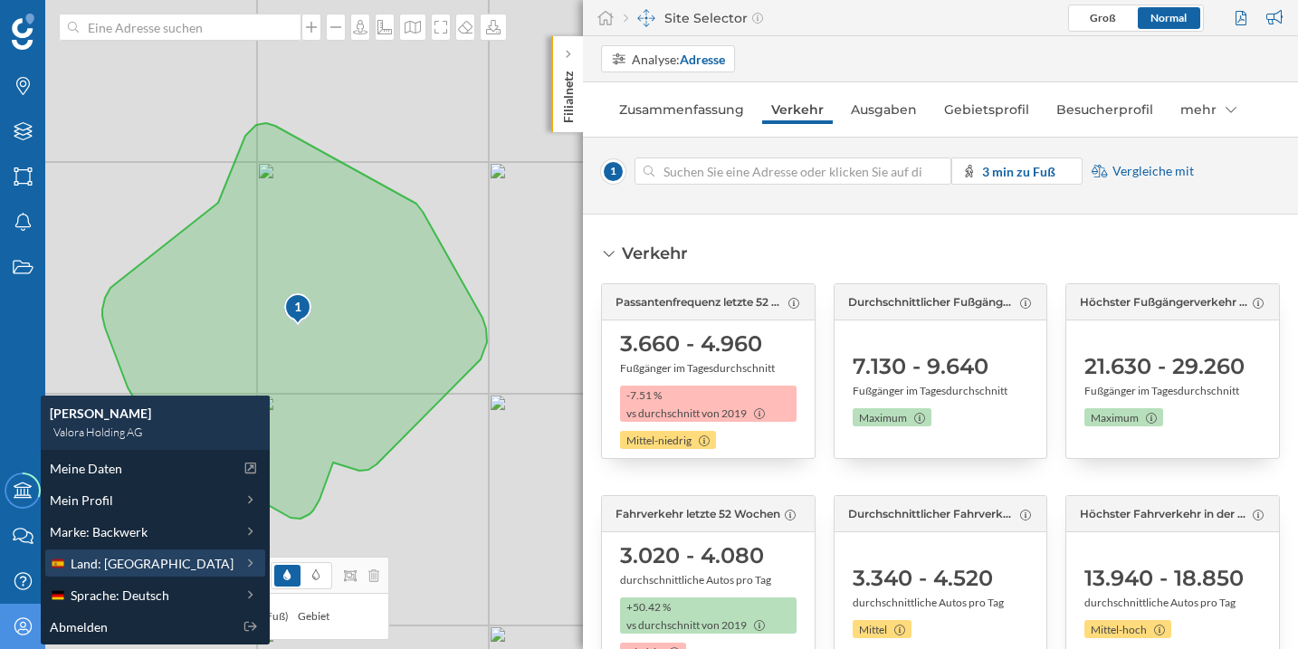
click at [145, 564] on span "Land: [GEOGRAPHIC_DATA]" at bounding box center [152, 563] width 163 height 19
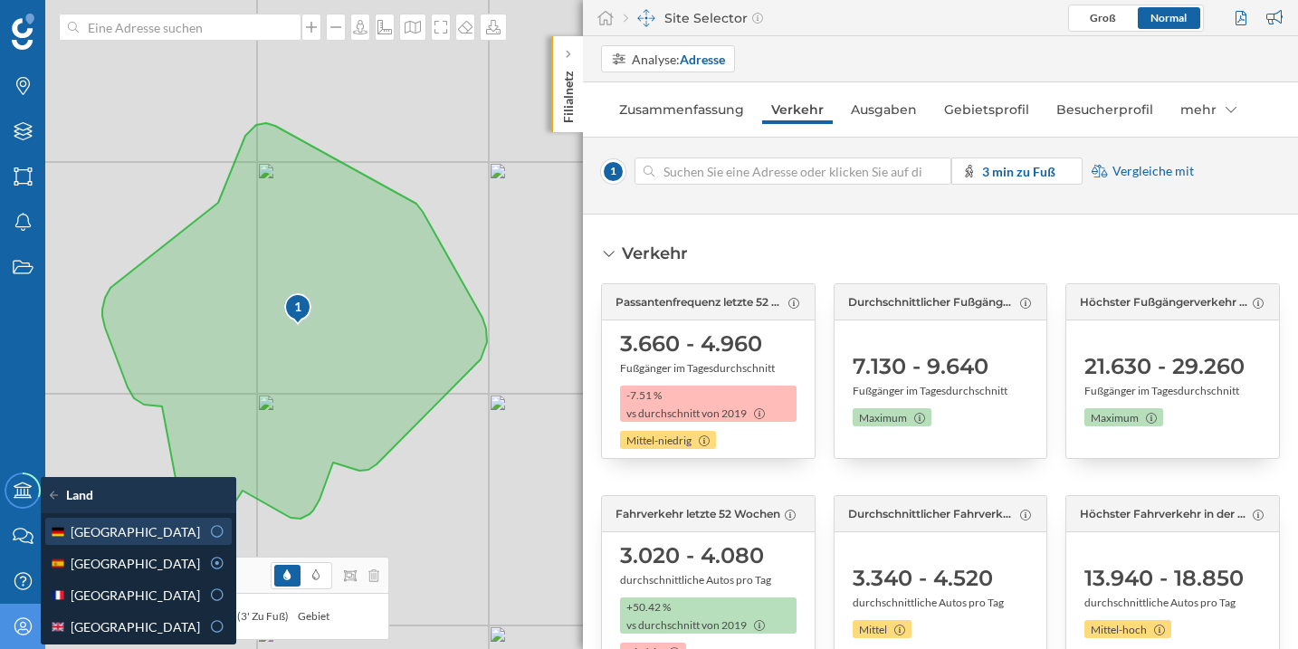
click at [212, 530] on icon at bounding box center [217, 531] width 16 height 13
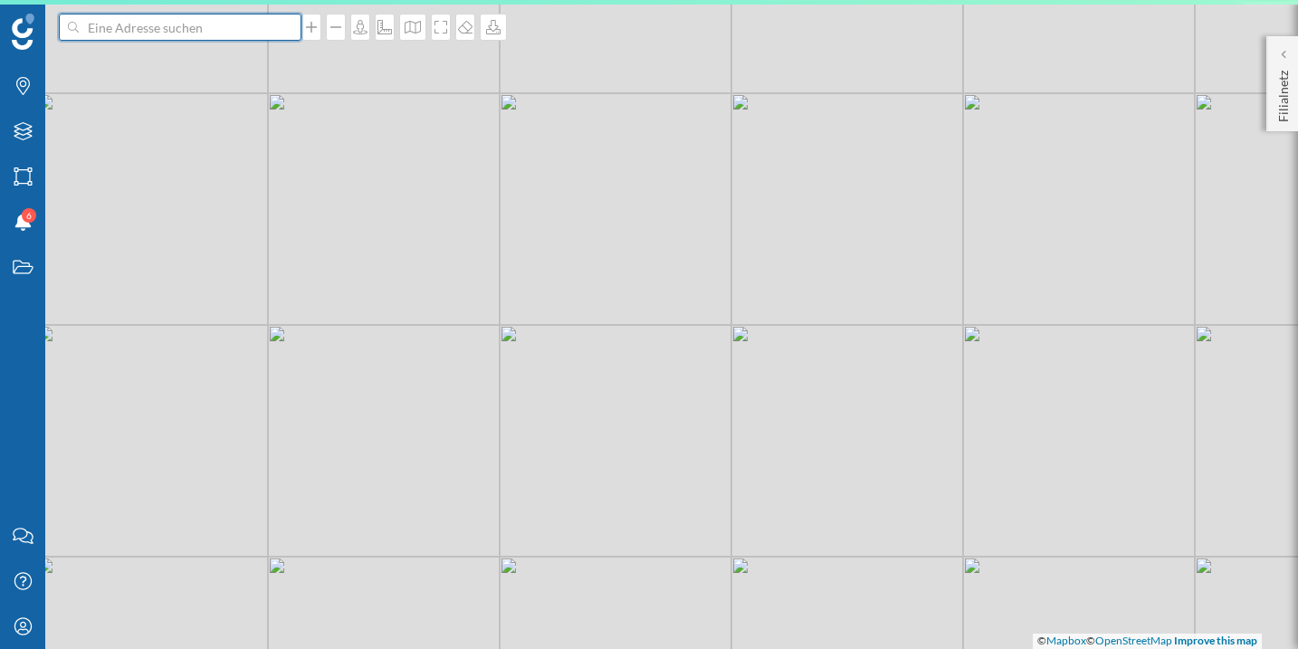
click at [240, 30] on input at bounding box center [180, 27] width 203 height 27
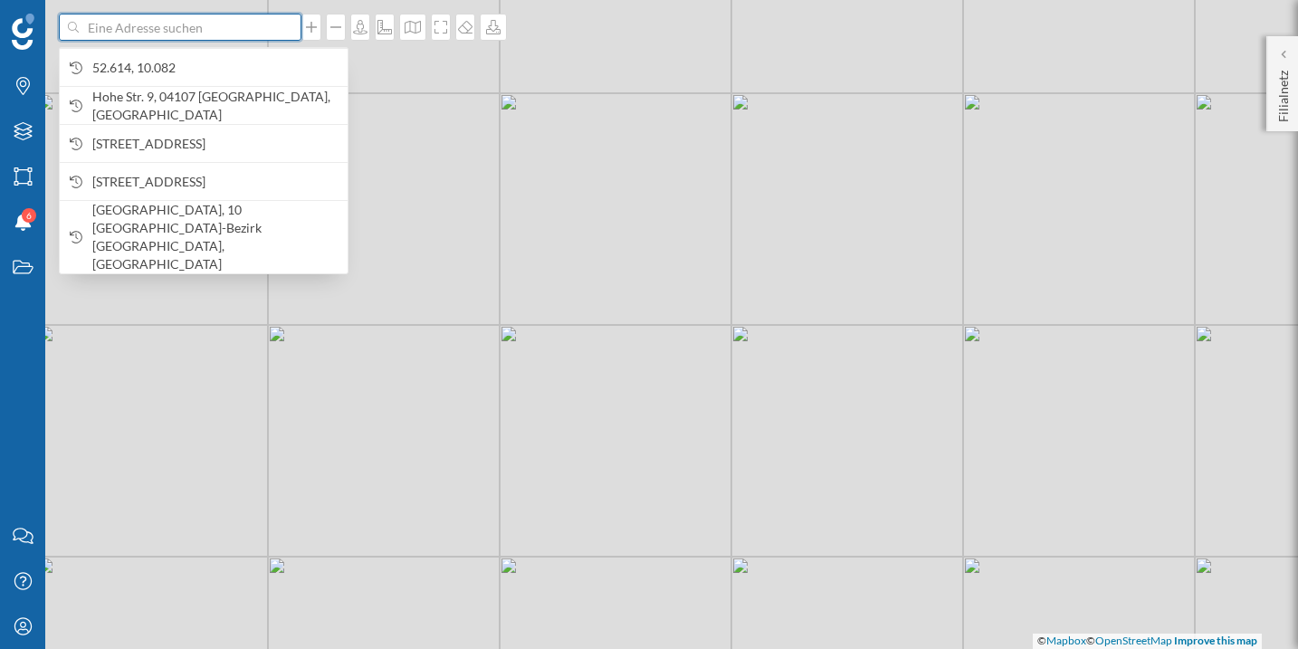
paste input "51°09'57.6"N 10°27'07.2"E"
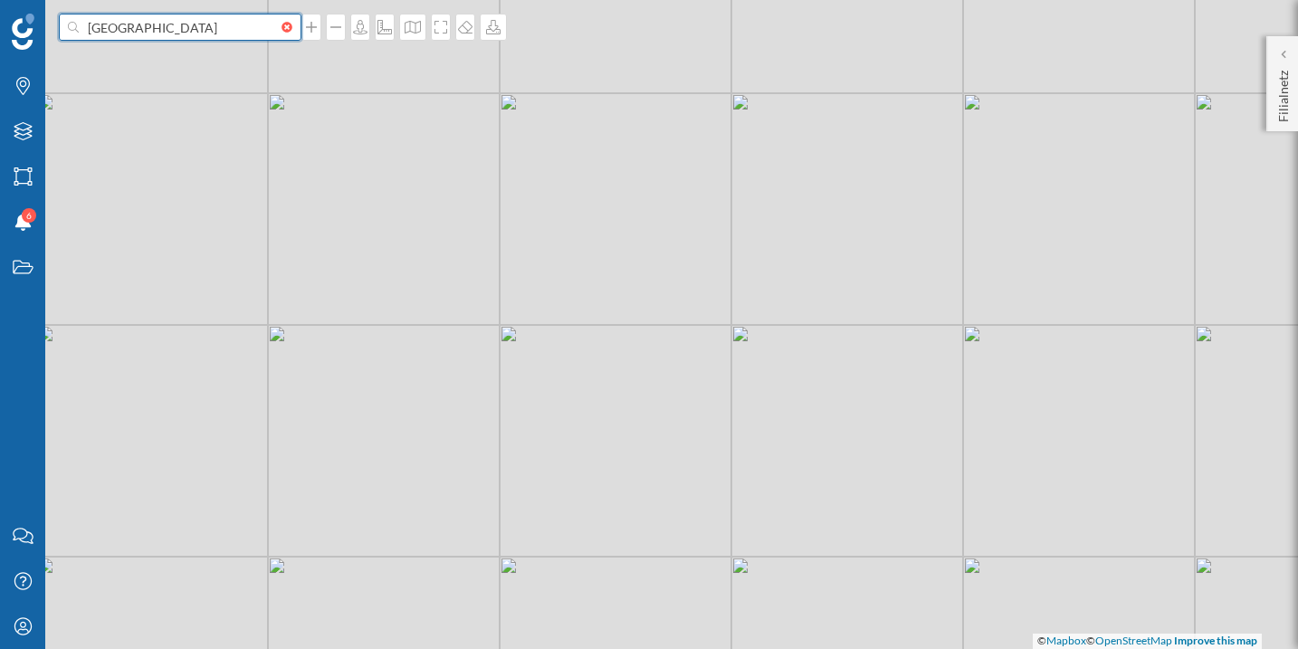
type input "51°09'57.6"N 10°27'07.2"E"
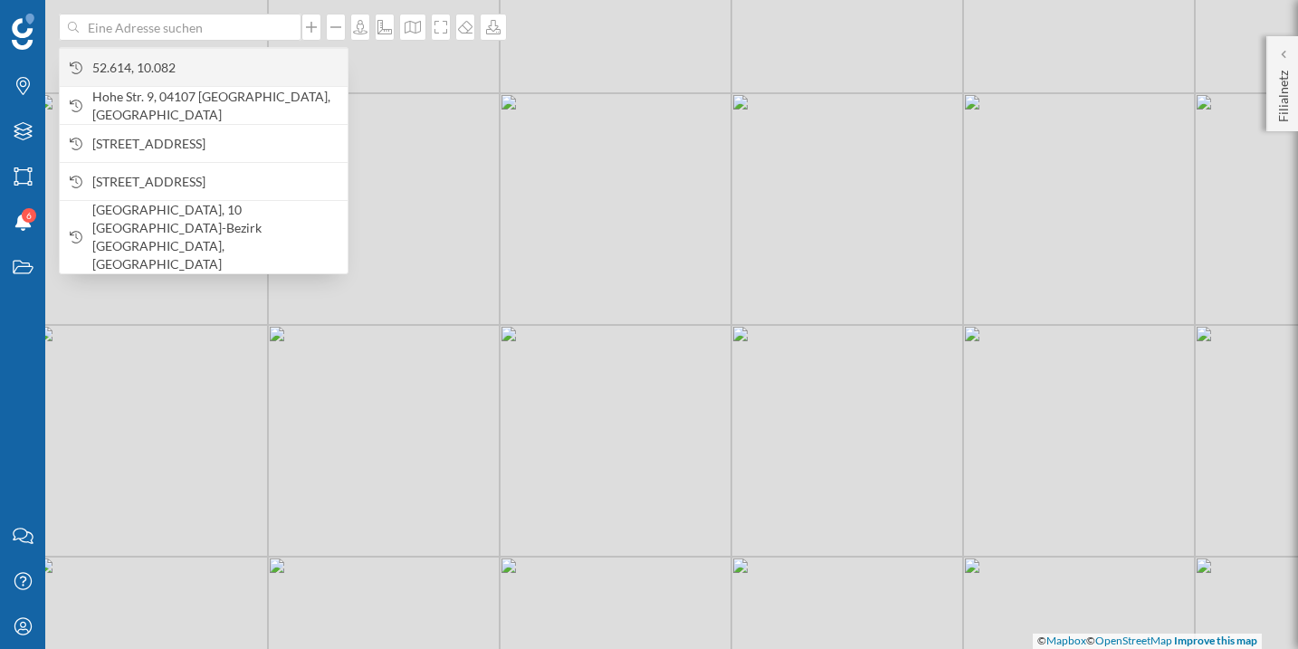
click at [249, 75] on span "52.614, 10.082" at bounding box center [215, 68] width 246 height 18
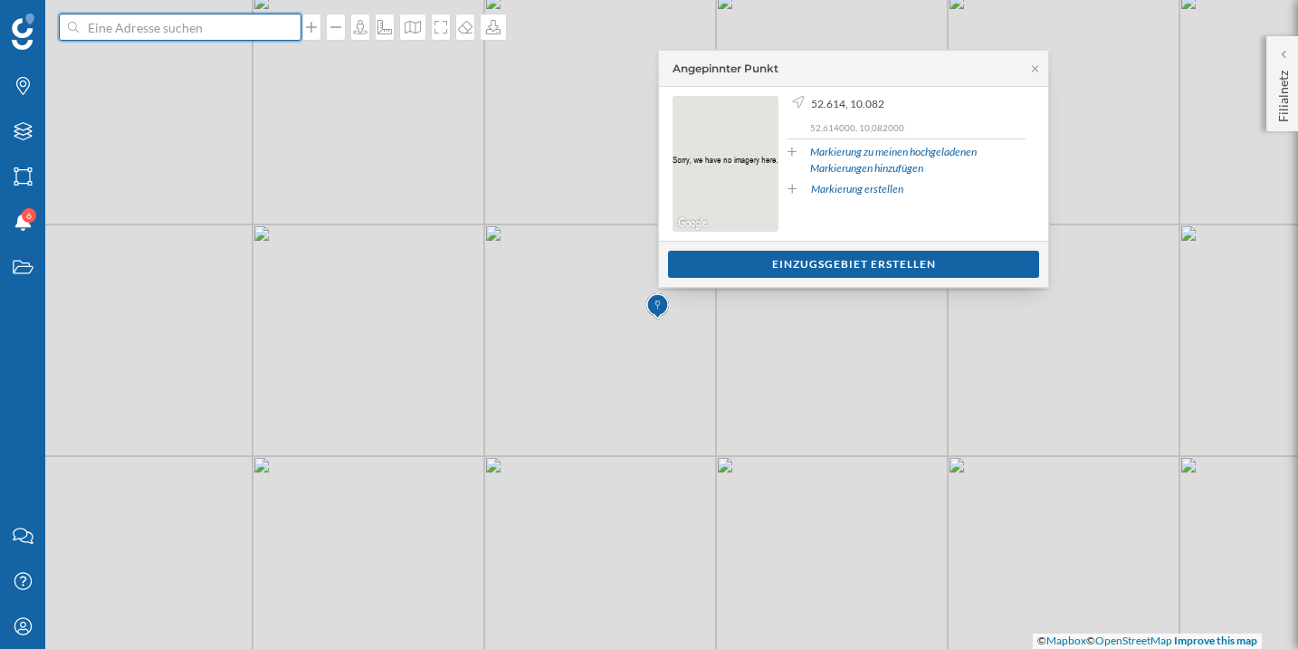
click at [254, 27] on input at bounding box center [180, 27] width 203 height 27
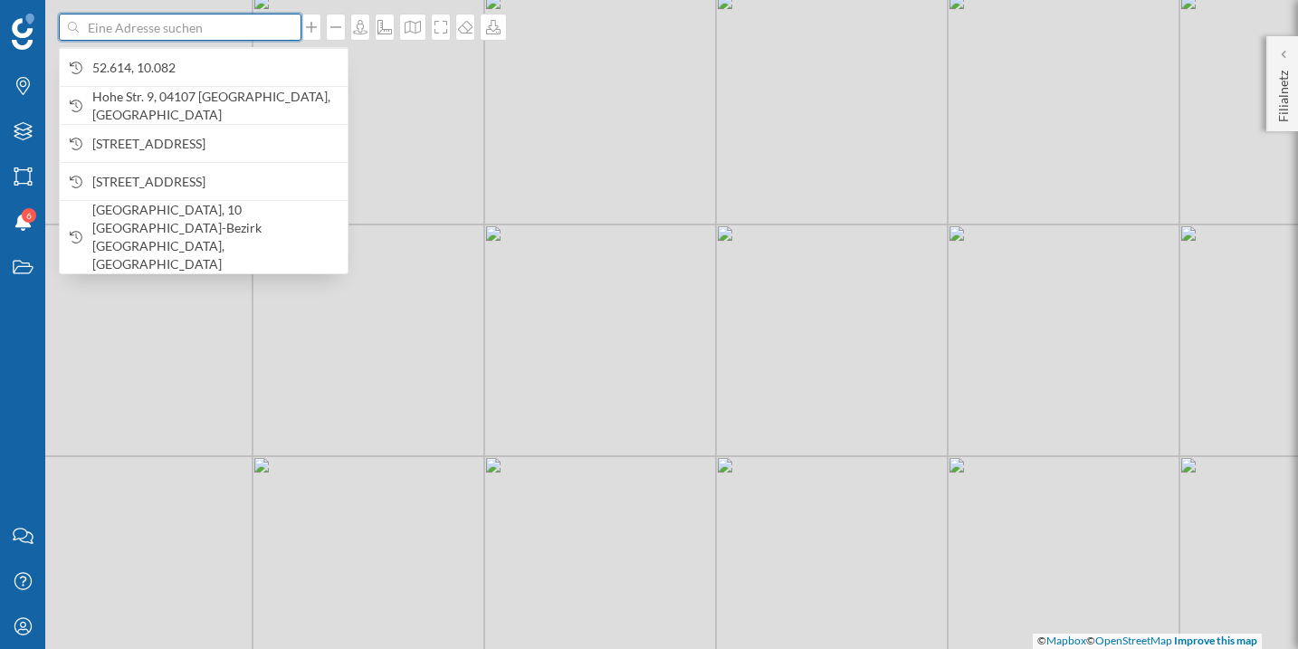
paste input "51°09'57.6"
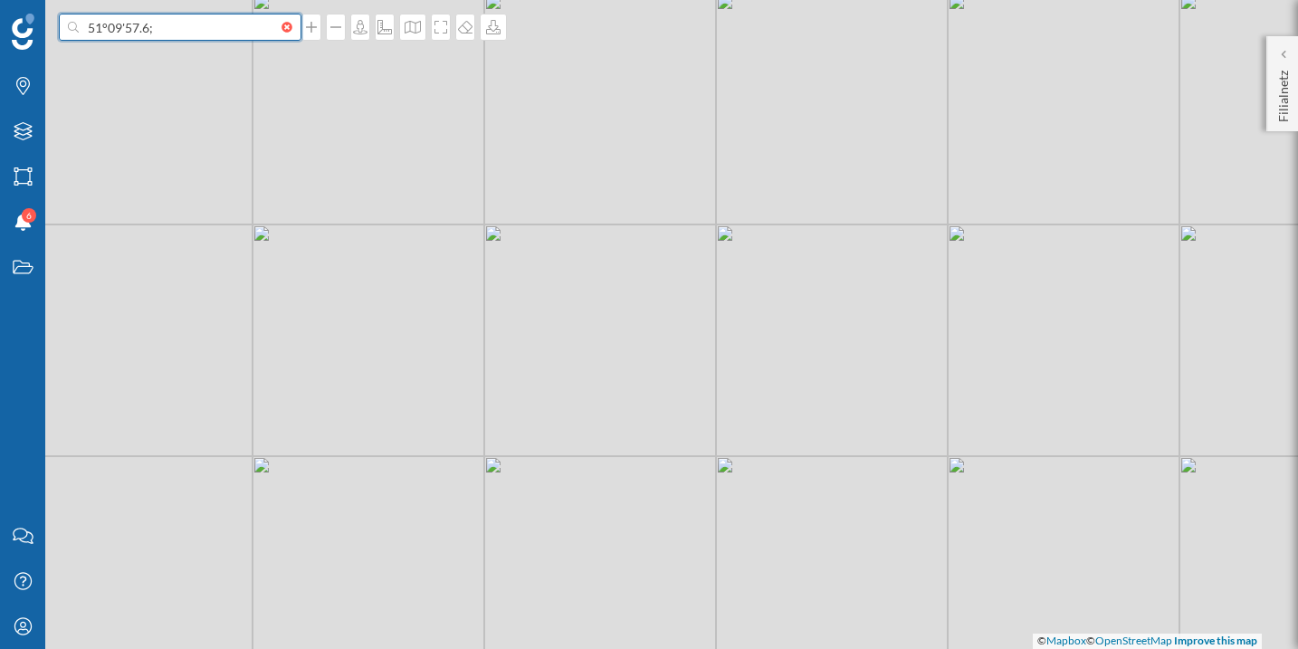
paste input "10°27'07.2"
type input "51°09'57.6; 10°27'07.2"
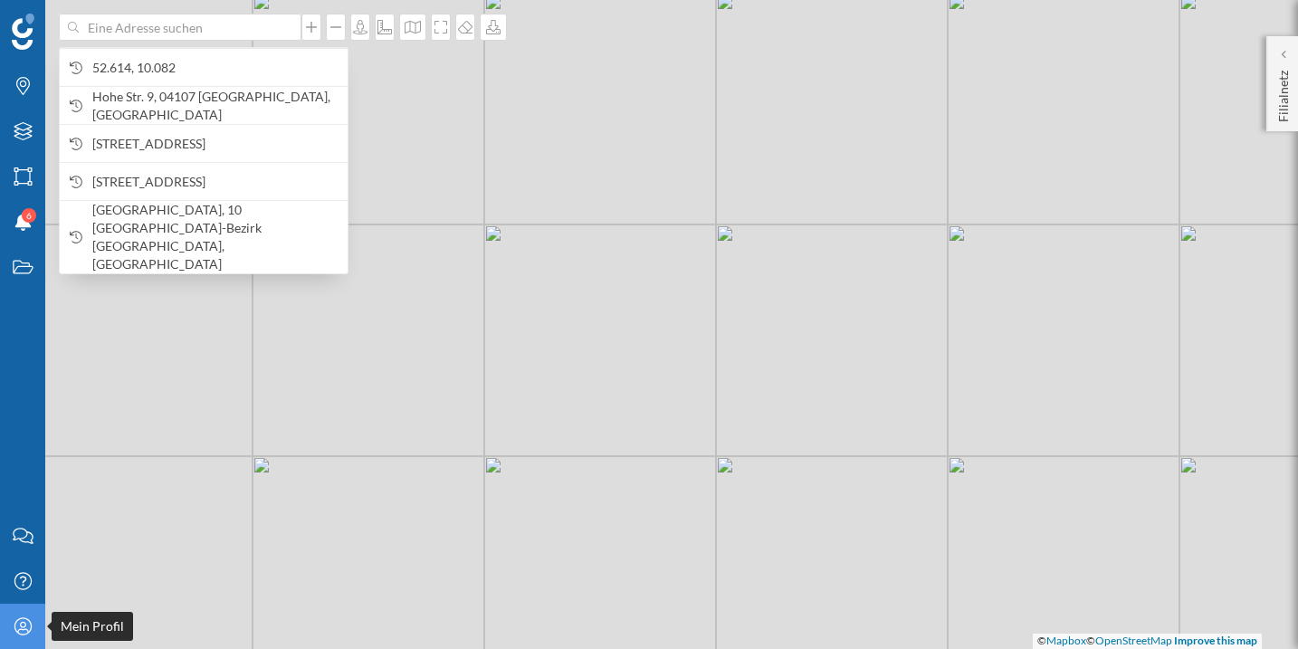
click at [26, 624] on icon "Mein Profil" at bounding box center [23, 626] width 23 height 18
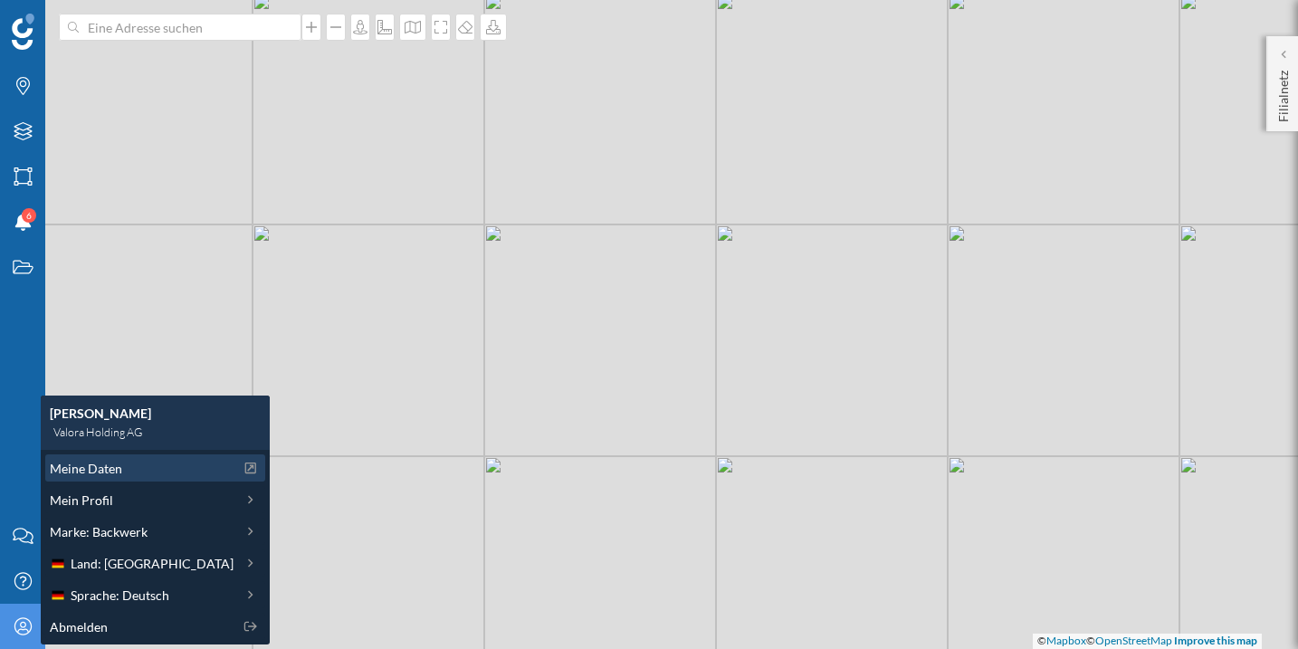
click at [127, 476] on div "Meine Daten" at bounding box center [142, 468] width 184 height 19
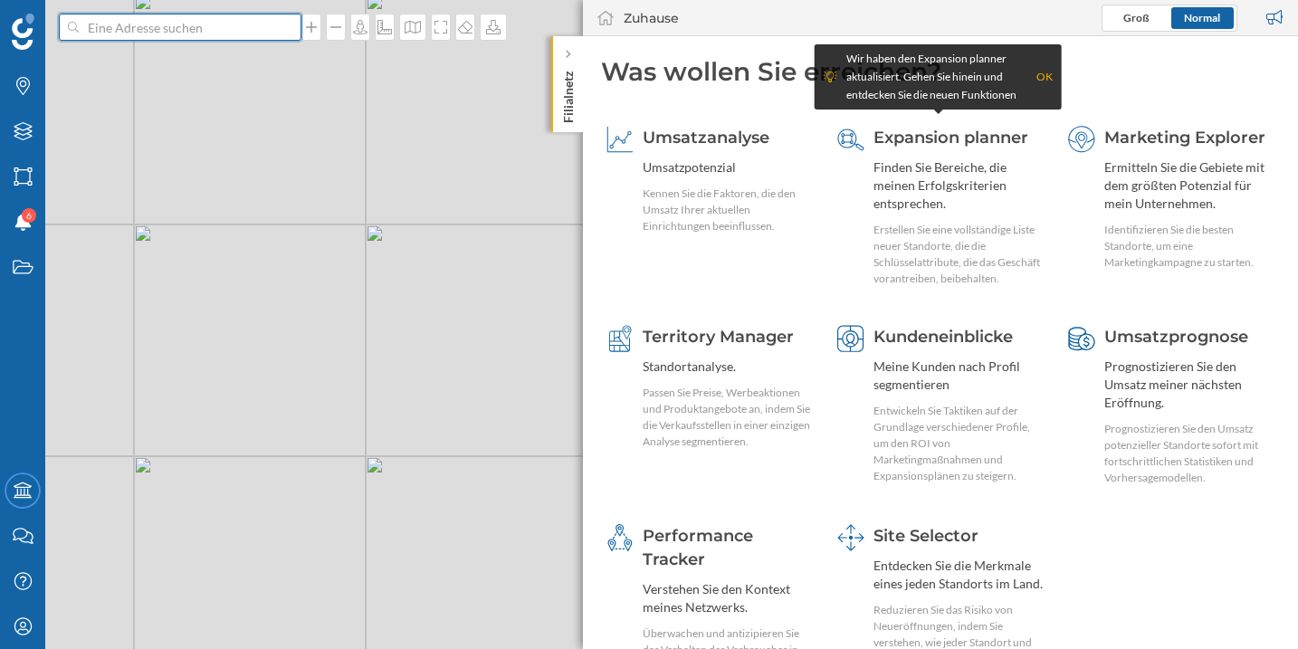
click at [265, 17] on input at bounding box center [180, 27] width 203 height 27
paste input "51,166 10,452"
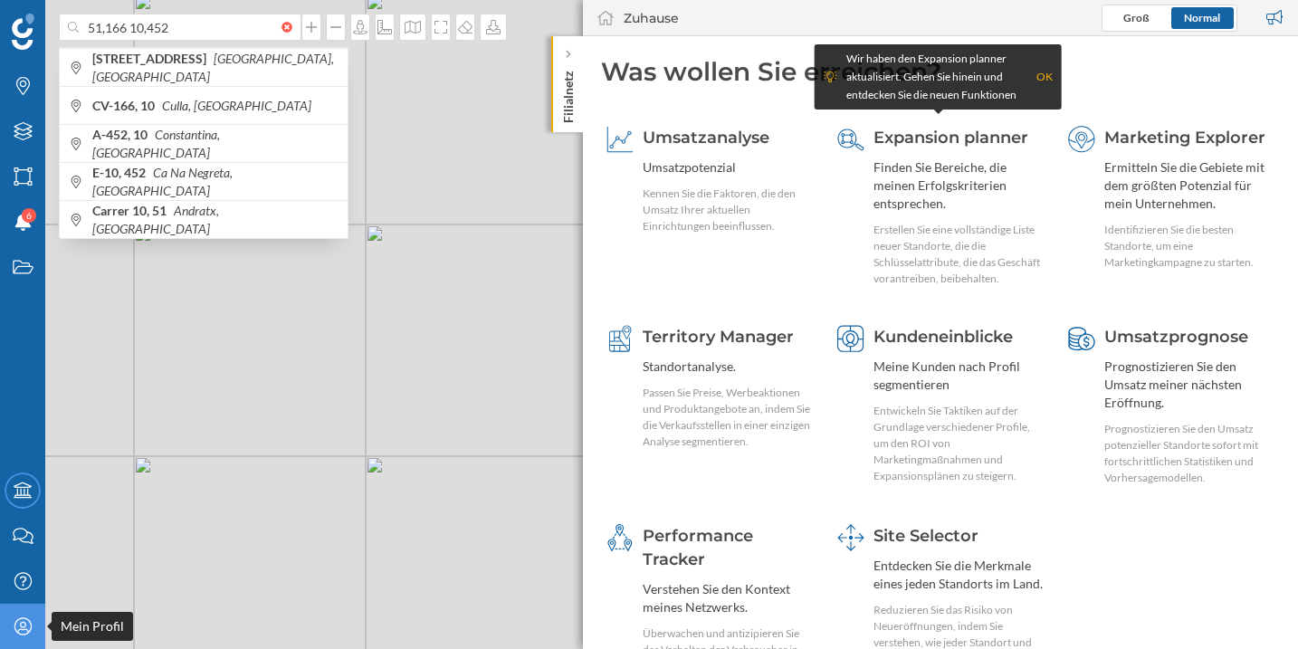
click at [22, 632] on icon "Mein Profil" at bounding box center [23, 626] width 23 height 18
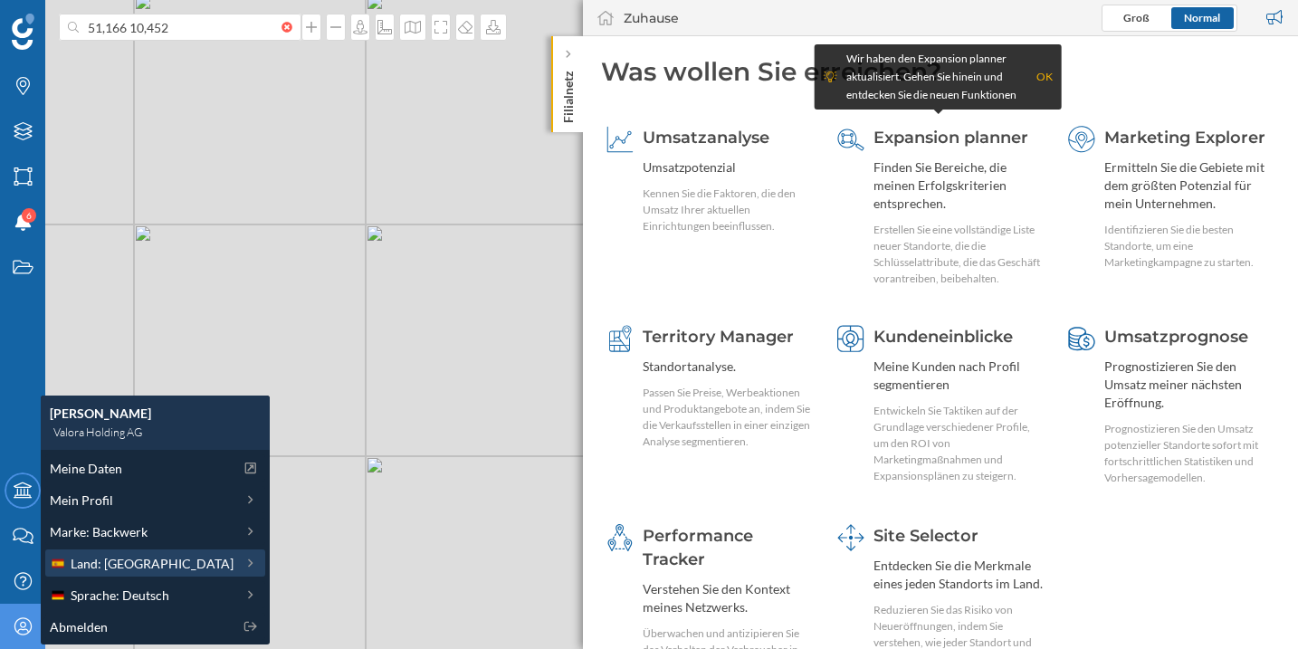
click at [100, 559] on span "Land: [GEOGRAPHIC_DATA]" at bounding box center [152, 563] width 163 height 19
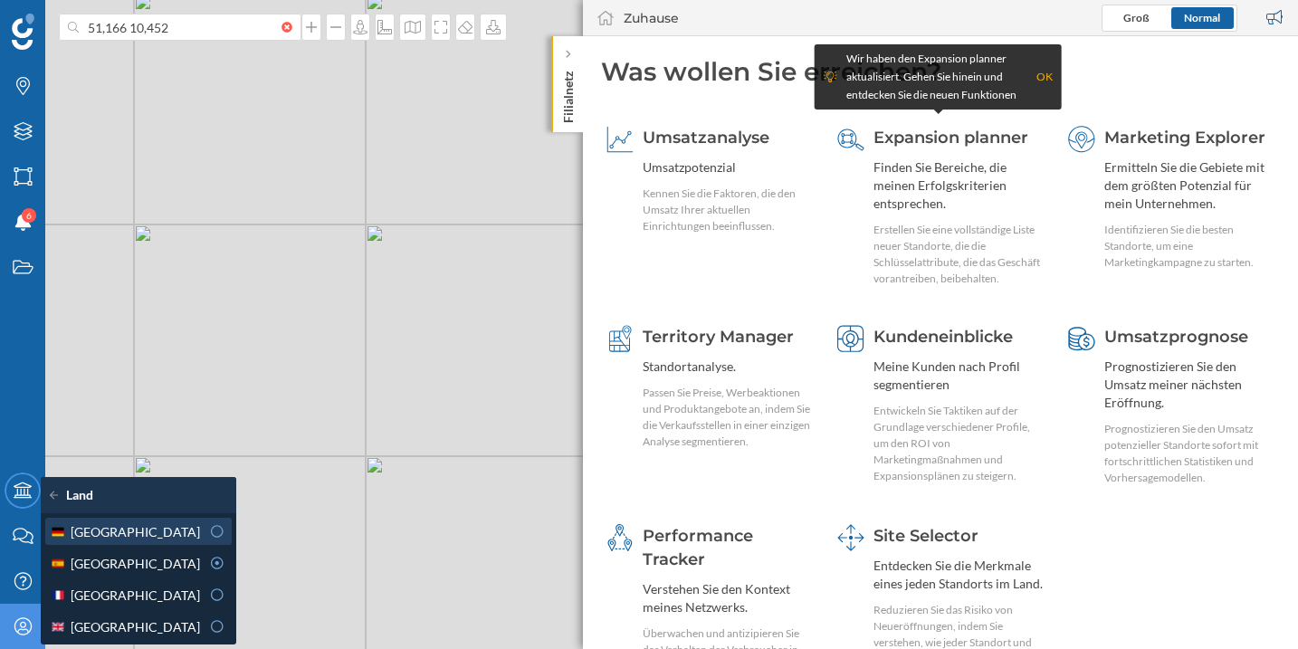
click at [215, 530] on icon at bounding box center [217, 531] width 16 height 13
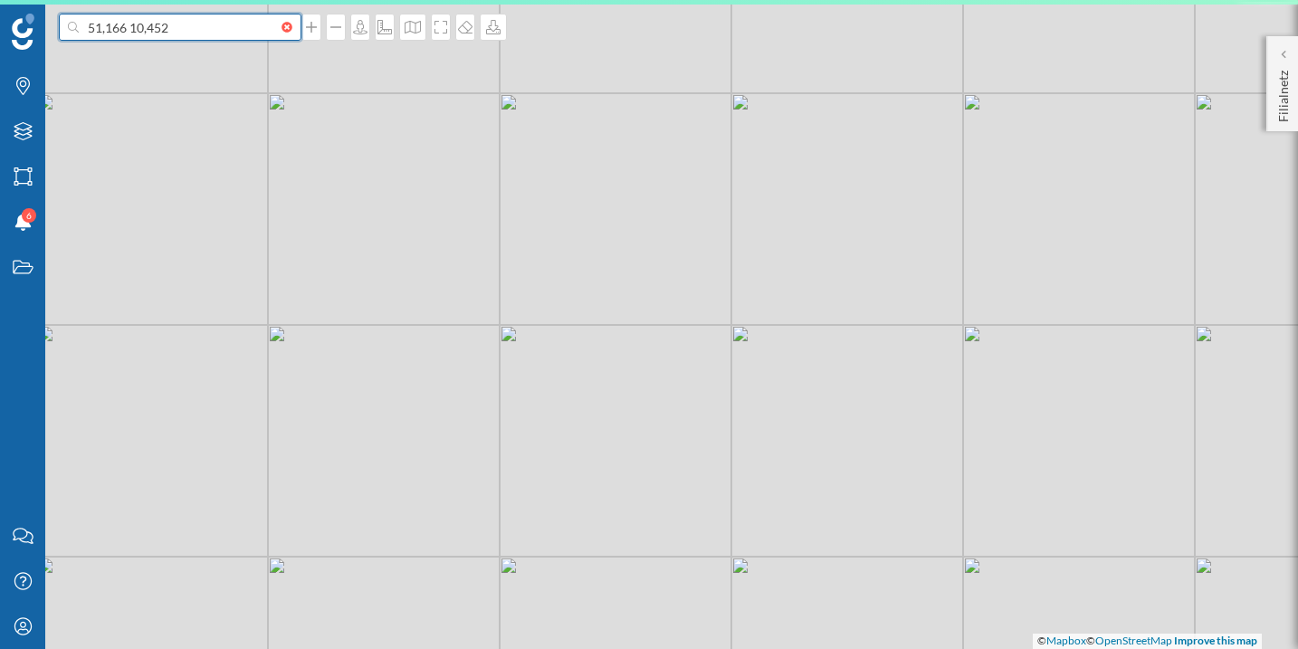
click at [225, 35] on input "51,166 10,452" at bounding box center [180, 27] width 203 height 27
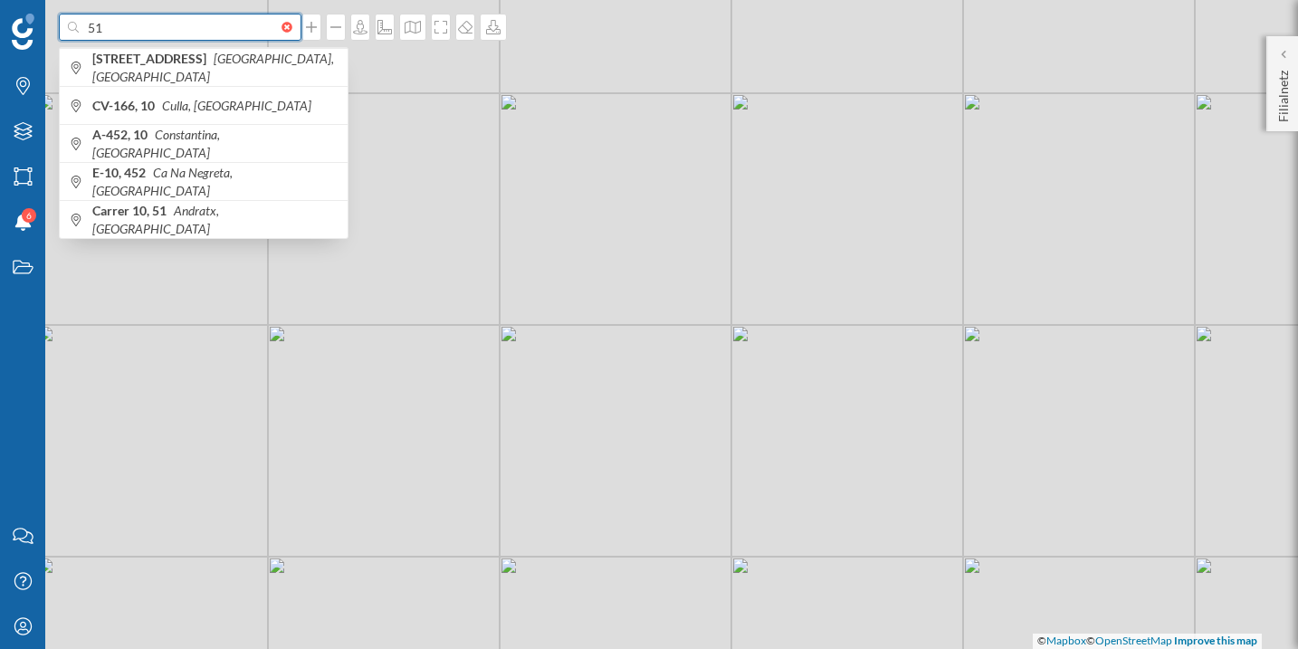
type input "5"
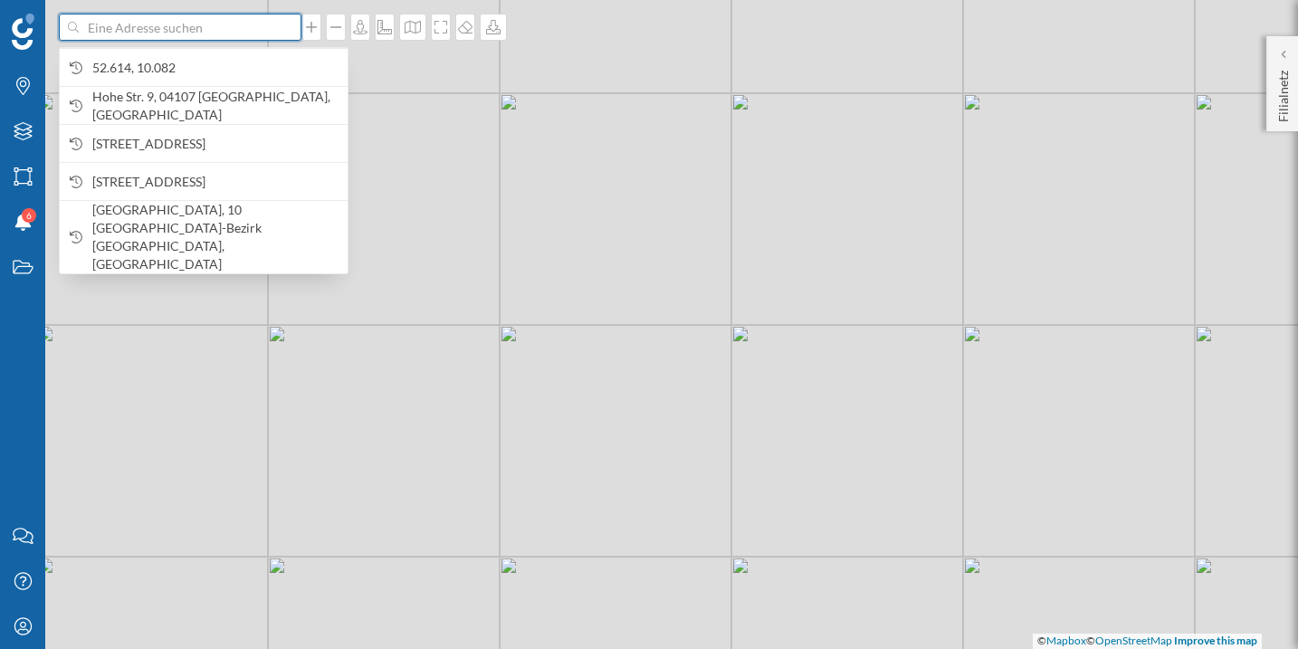
paste input "51,166 10,452"
type input "51,166 10,452"
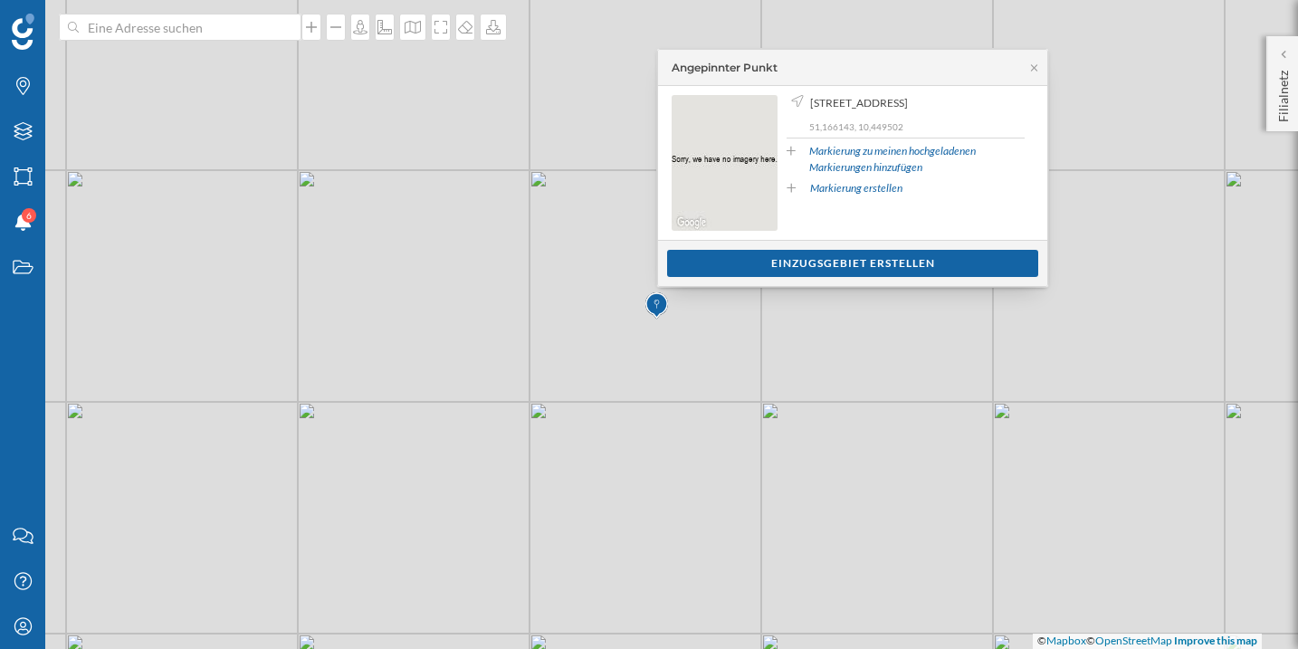
click at [699, 495] on div "© Mapbox © OpenStreetMap Improve this map" at bounding box center [649, 324] width 1298 height 649
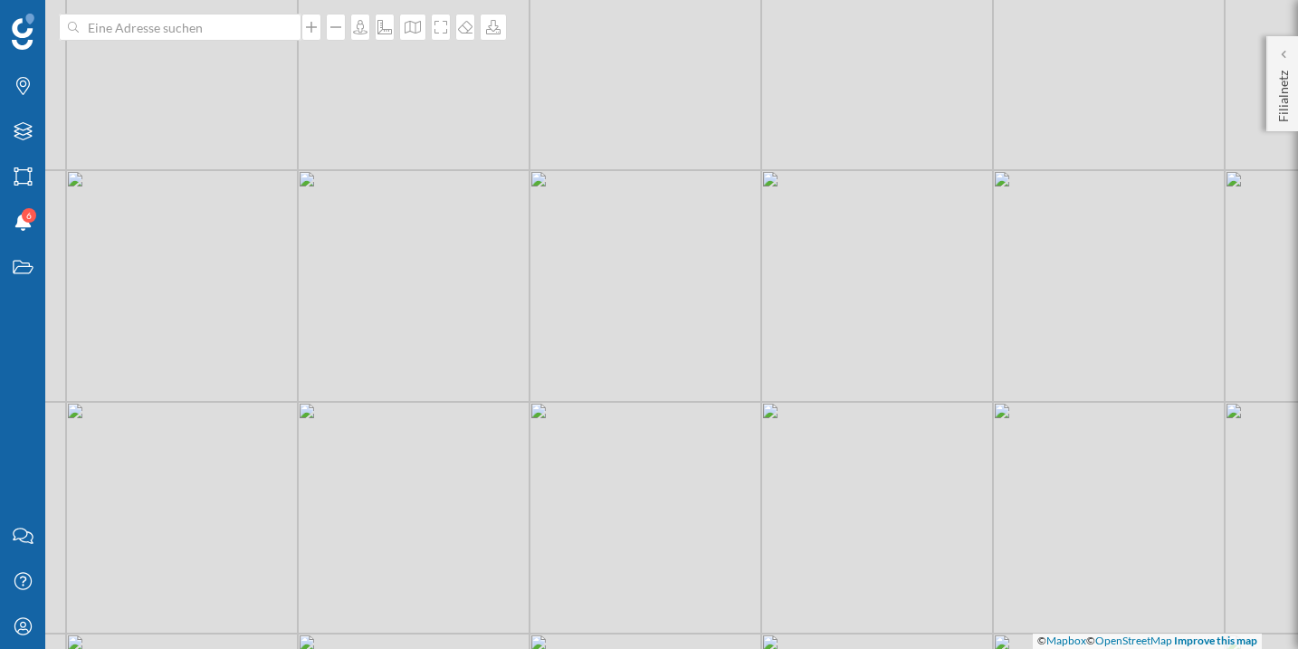
click at [699, 495] on div "© Mapbox © OpenStreetMap Improve this map" at bounding box center [649, 324] width 1298 height 649
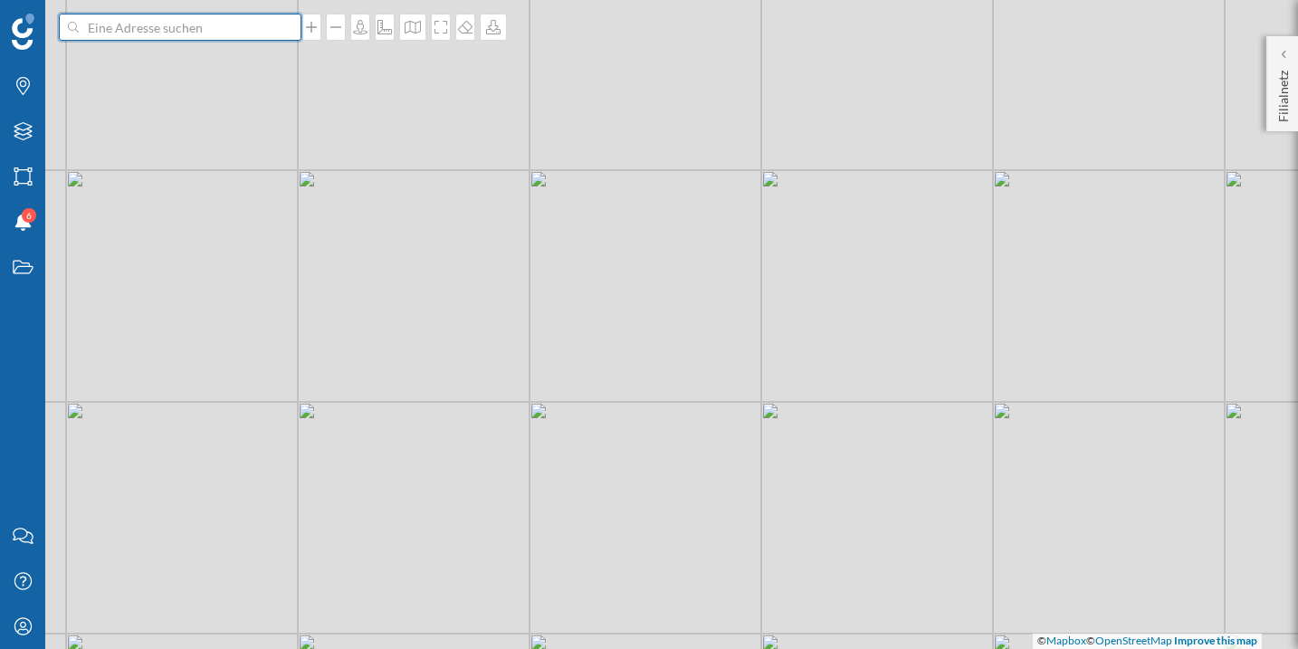
click at [210, 33] on input at bounding box center [180, 27] width 203 height 27
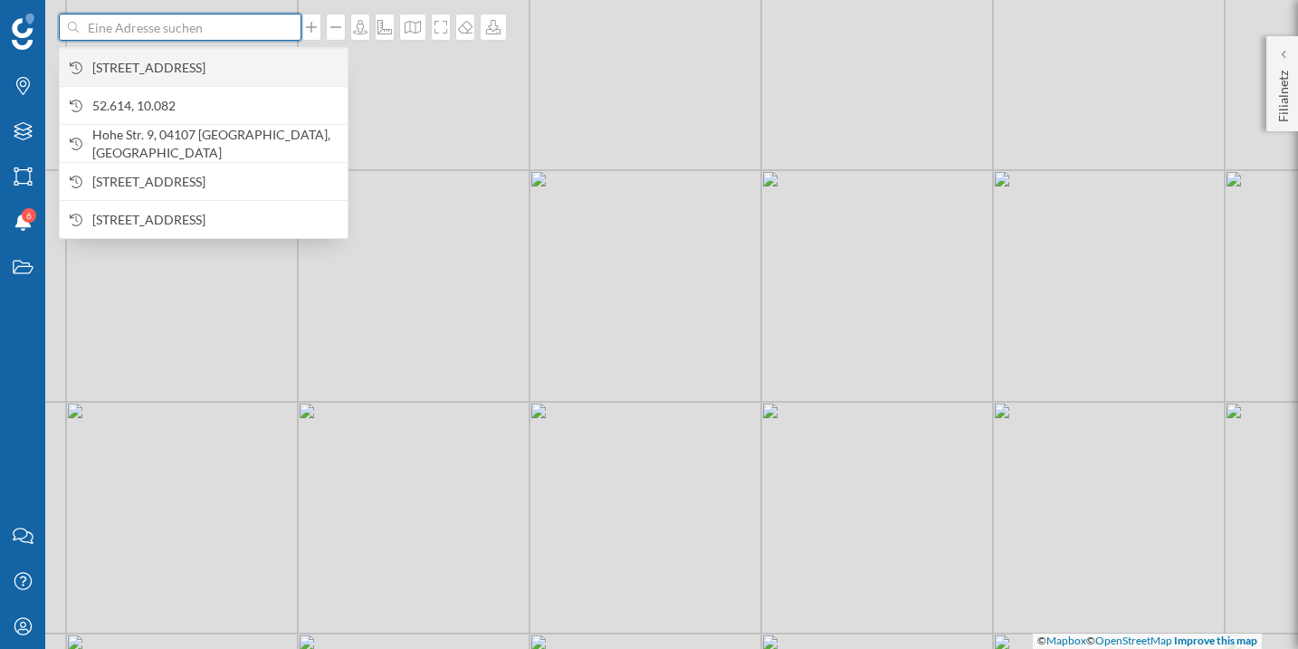
paste input "51,166 10,452"
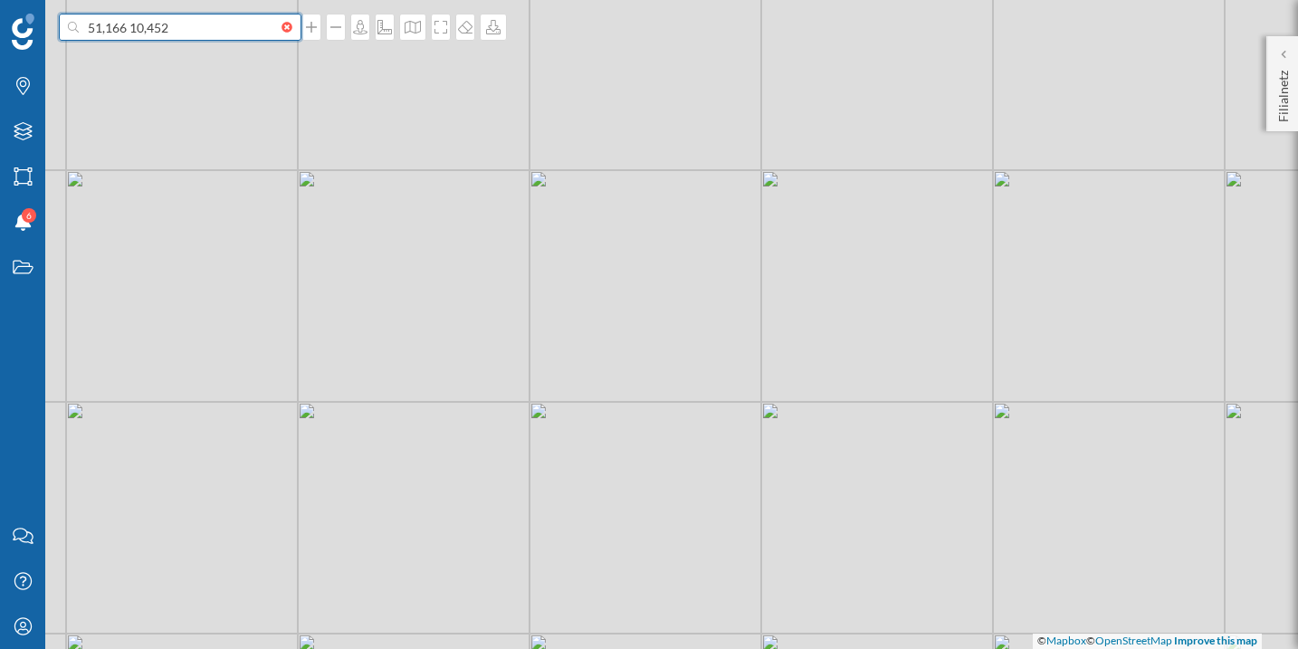
type input "51,166 10,452"
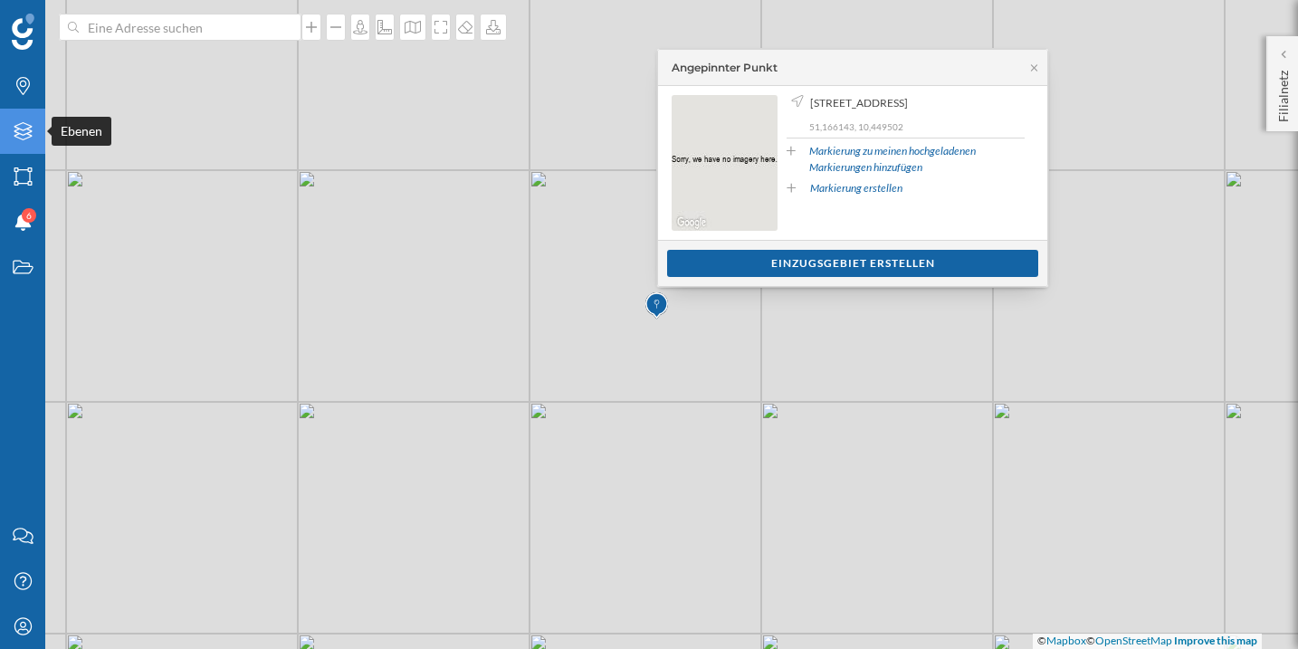
click at [29, 122] on icon "Ebenen" at bounding box center [23, 131] width 23 height 18
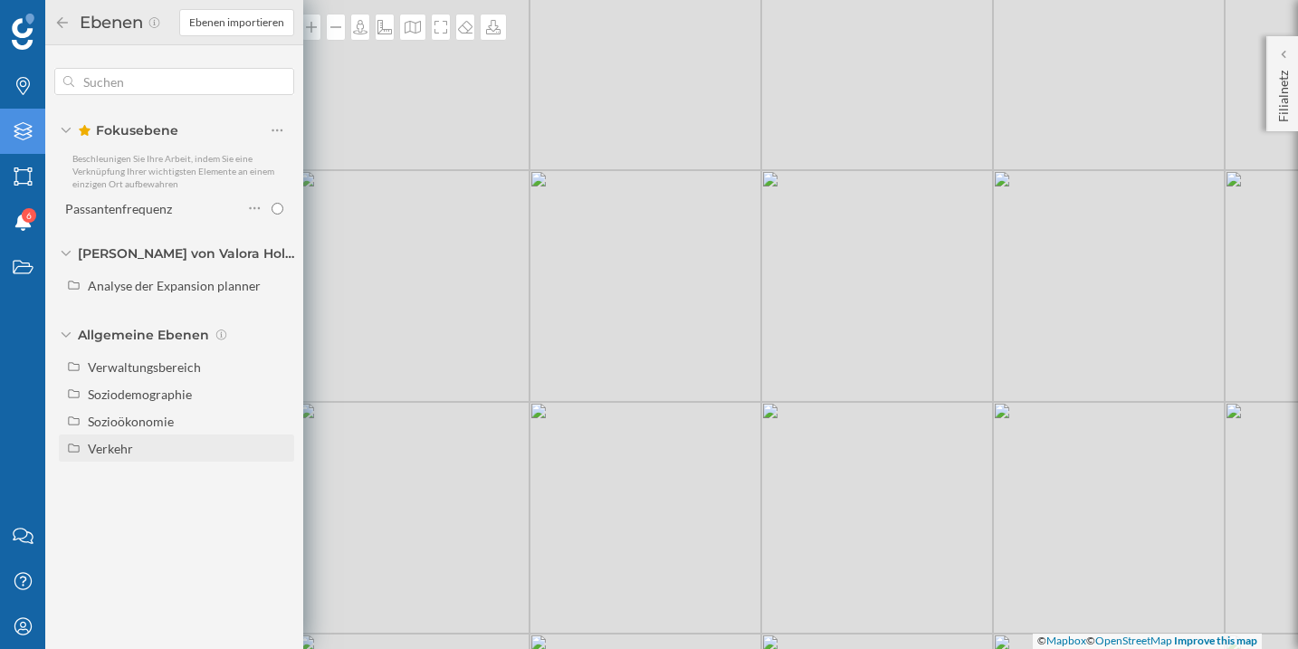
click at [99, 446] on div "Verkehr" at bounding box center [110, 448] width 45 height 15
click at [138, 513] on div "Passantenfrequenz" at bounding box center [157, 502] width 126 height 25
click at [276, 509] on input "Passantenfrequenz" at bounding box center [282, 503] width 12 height 12
radio input "true"
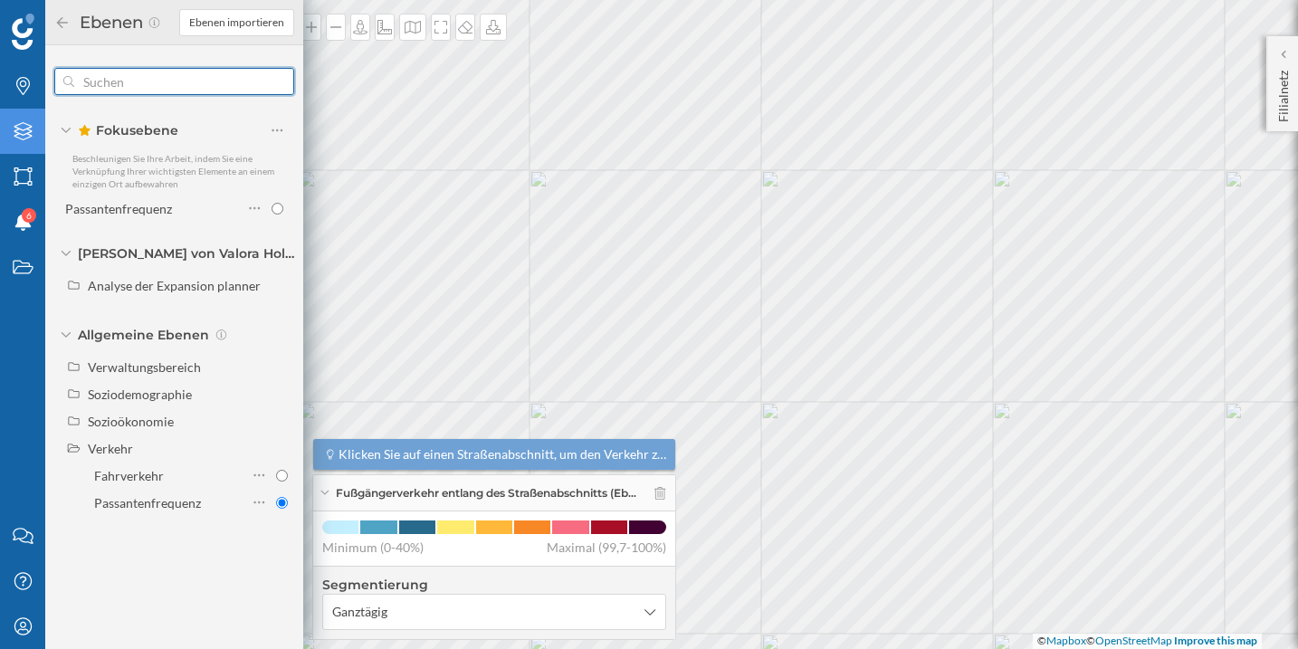
click at [224, 80] on input "text" at bounding box center [174, 81] width 200 height 36
paste input "51,166 10,452"
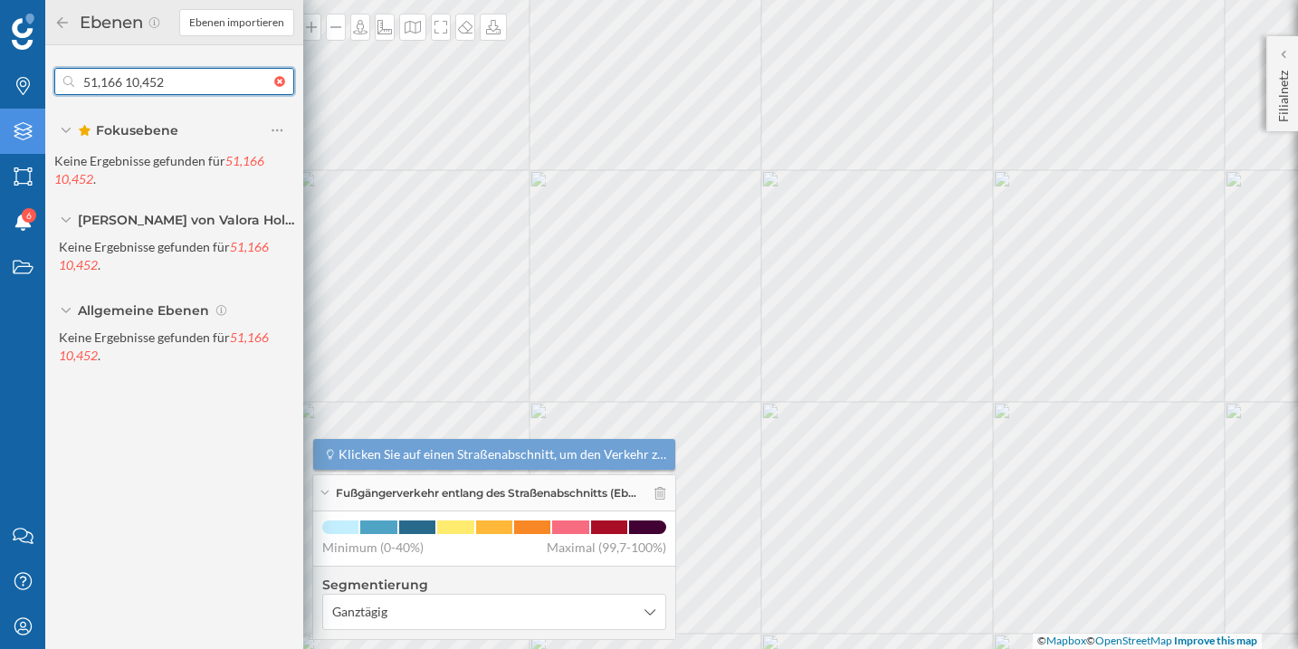
type input "51,166 10,452"
click at [222, 84] on input "51,166 10,452" at bounding box center [174, 81] width 200 height 36
click at [121, 90] on input "51,166 10,452" at bounding box center [174, 81] width 200 height 36
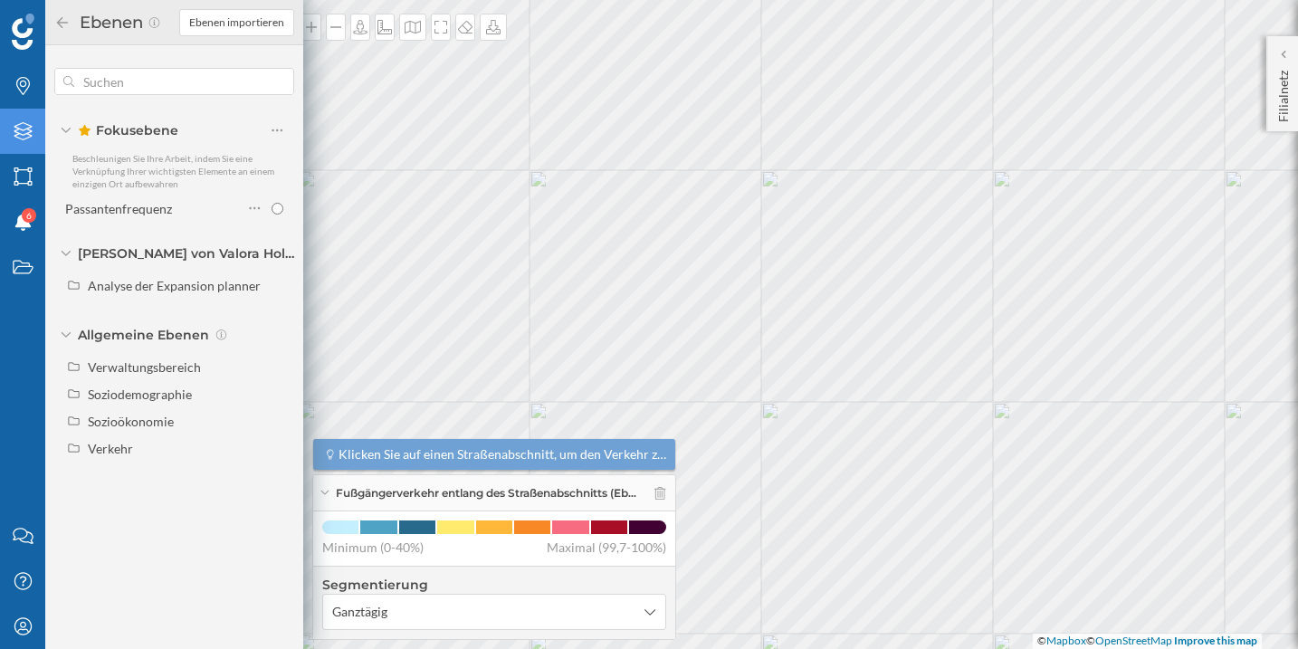
click at [64, 24] on icon at bounding box center [62, 22] width 16 height 13
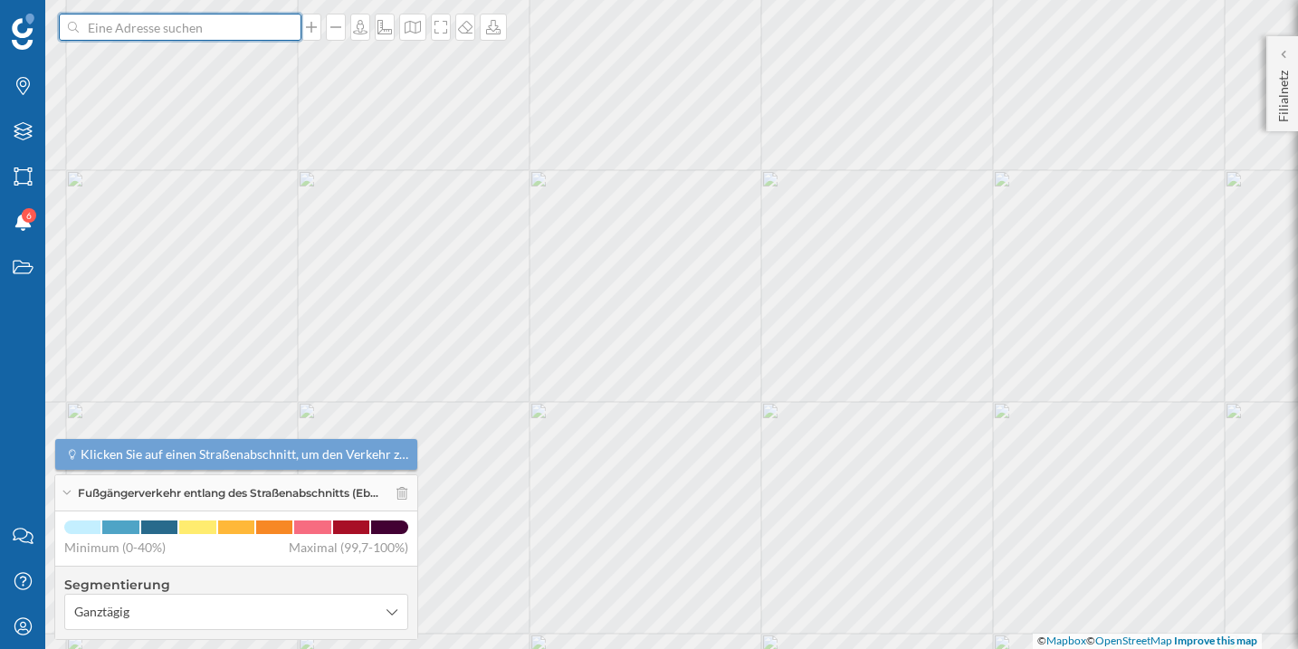
click at [213, 24] on input at bounding box center [180, 27] width 203 height 27
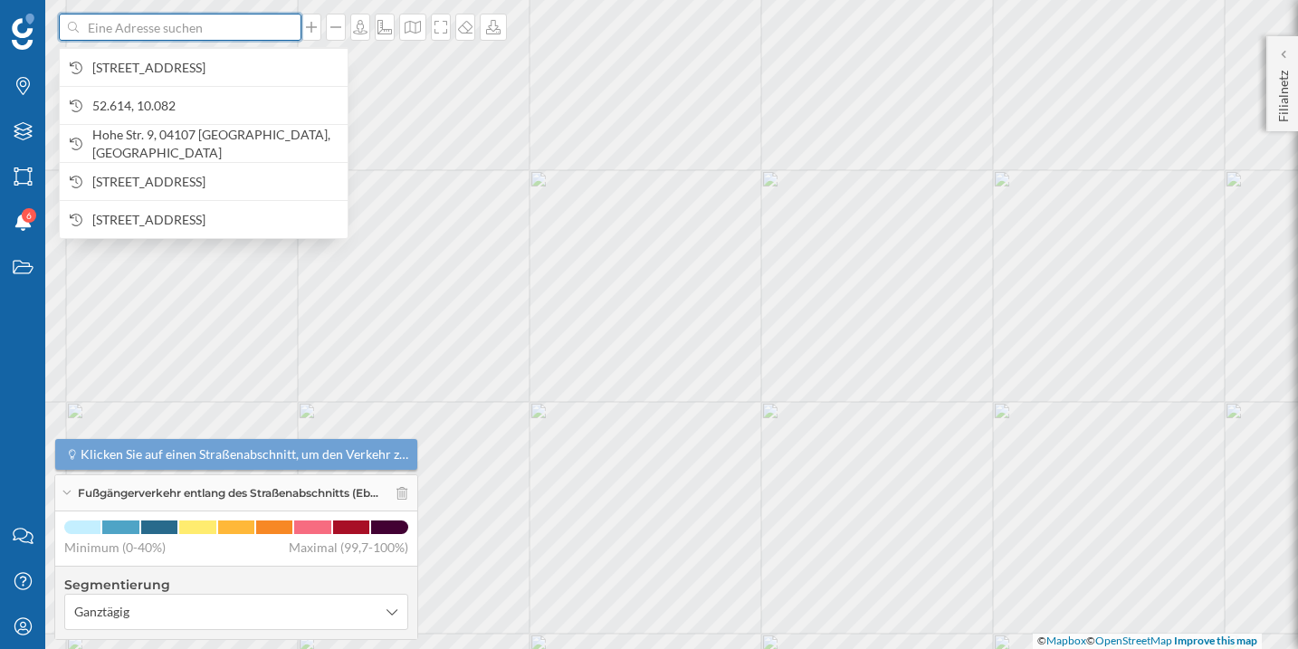
paste input "51,166 10,452"
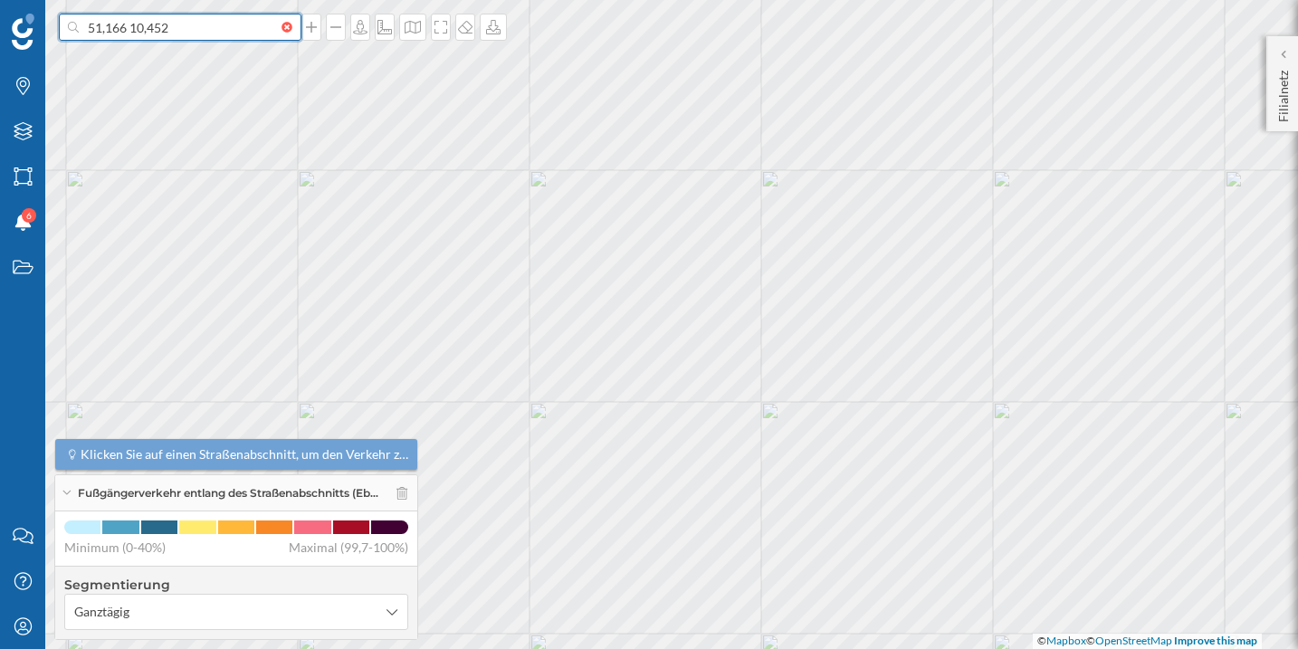
type input "51,166 10,452"
click at [220, 29] on input at bounding box center [180, 27] width 203 height 27
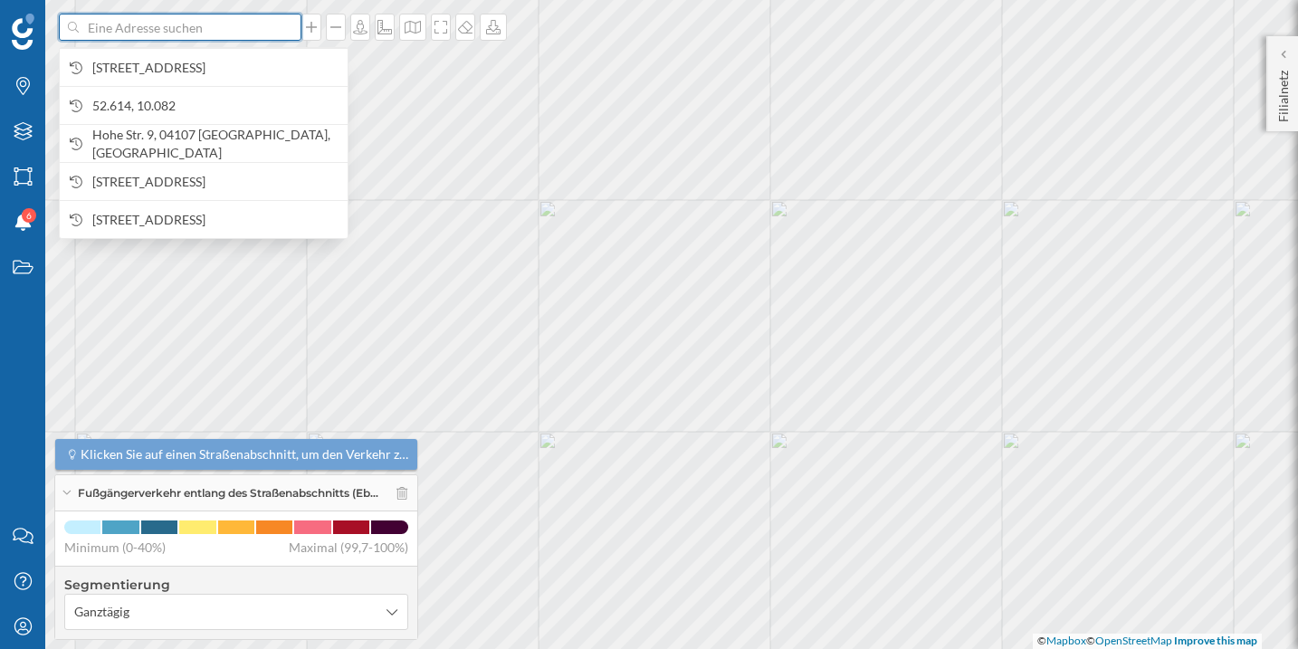
paste input "51,166 10,452"
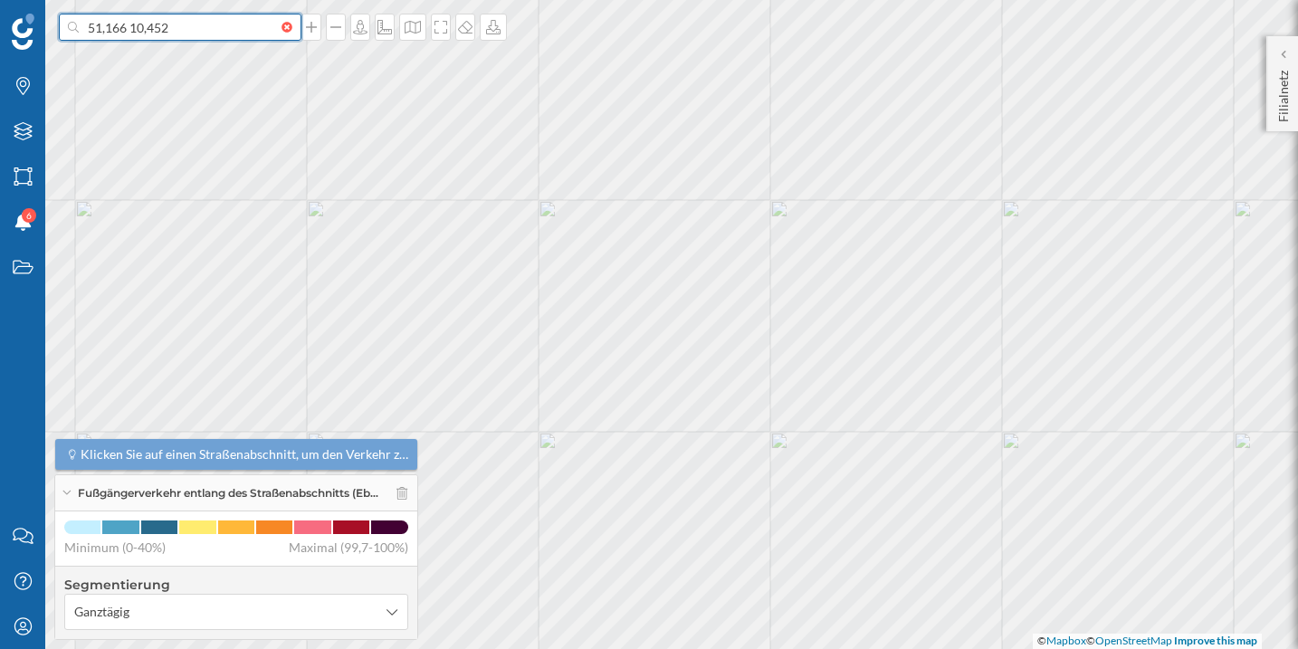
type input "51,166 10,452"
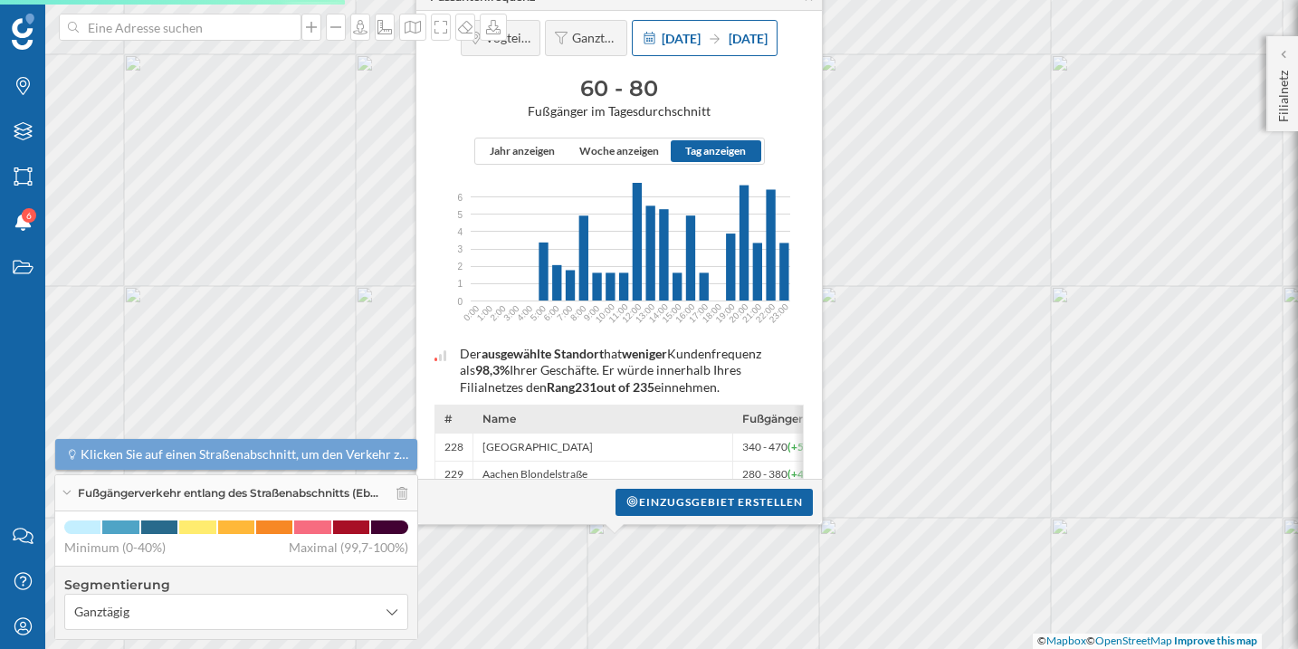
click at [708, 37] on icon at bounding box center [715, 38] width 14 height 11
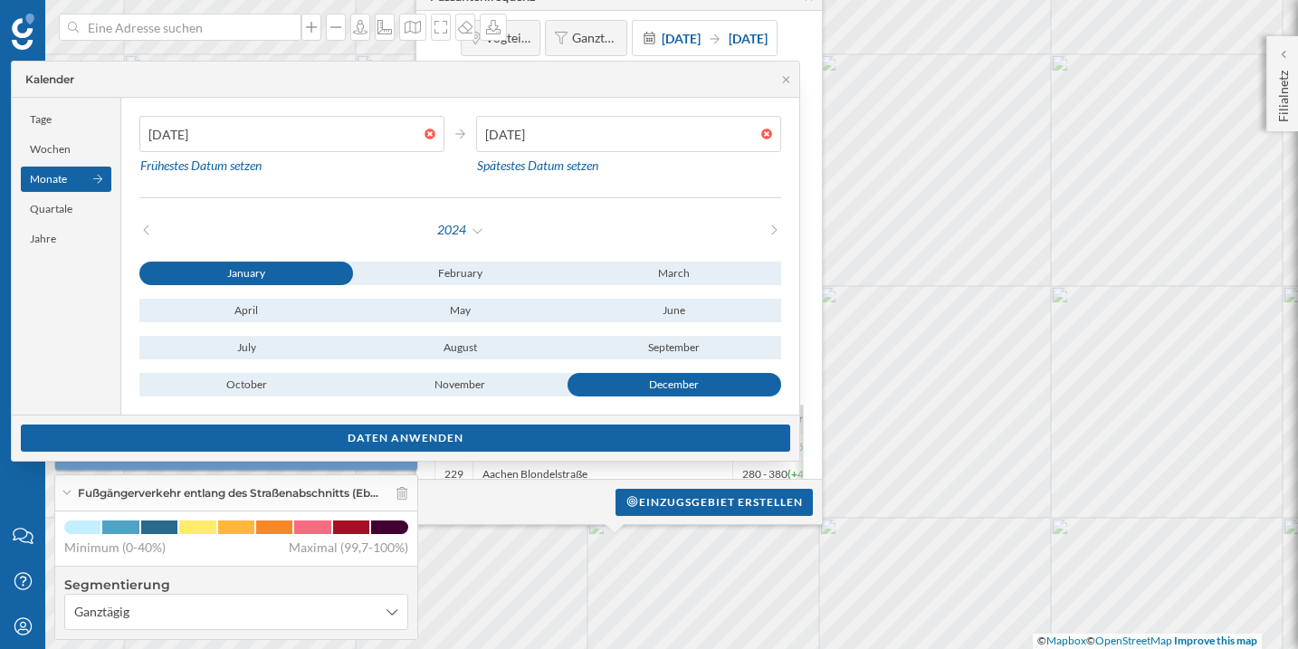
click at [491, 232] on div "2024" at bounding box center [460, 229] width 321 height 27
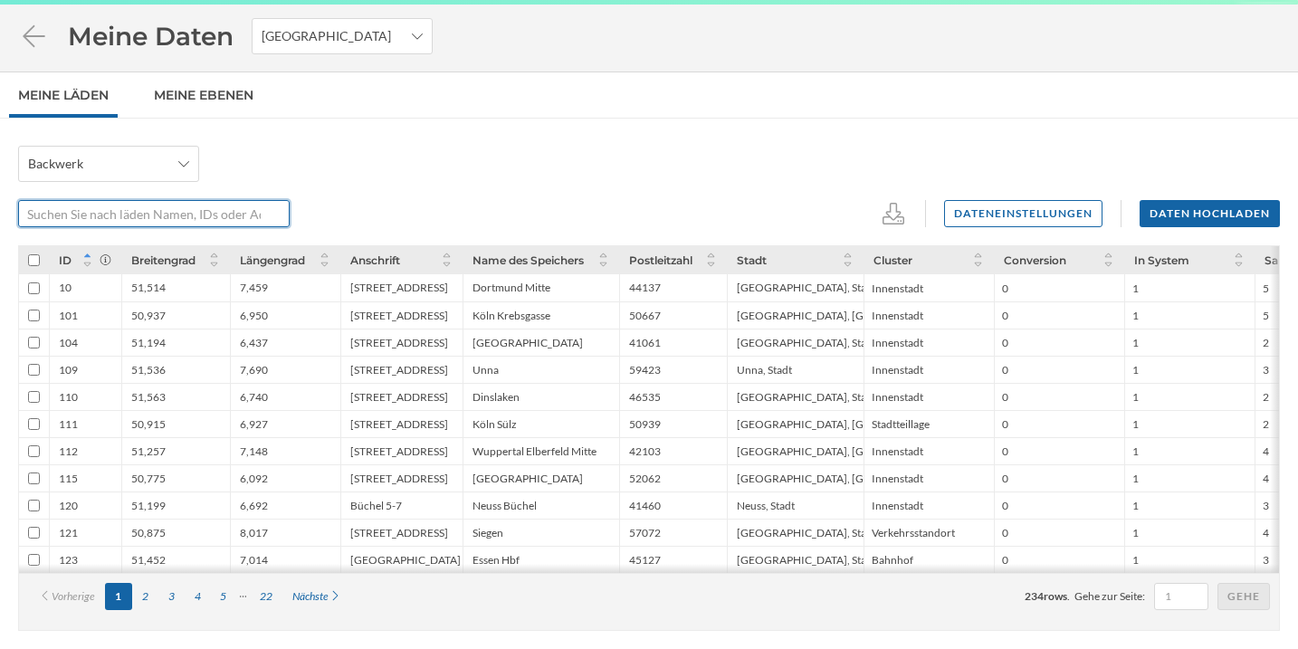
click at [101, 209] on input "text" at bounding box center [144, 213] width 252 height 27
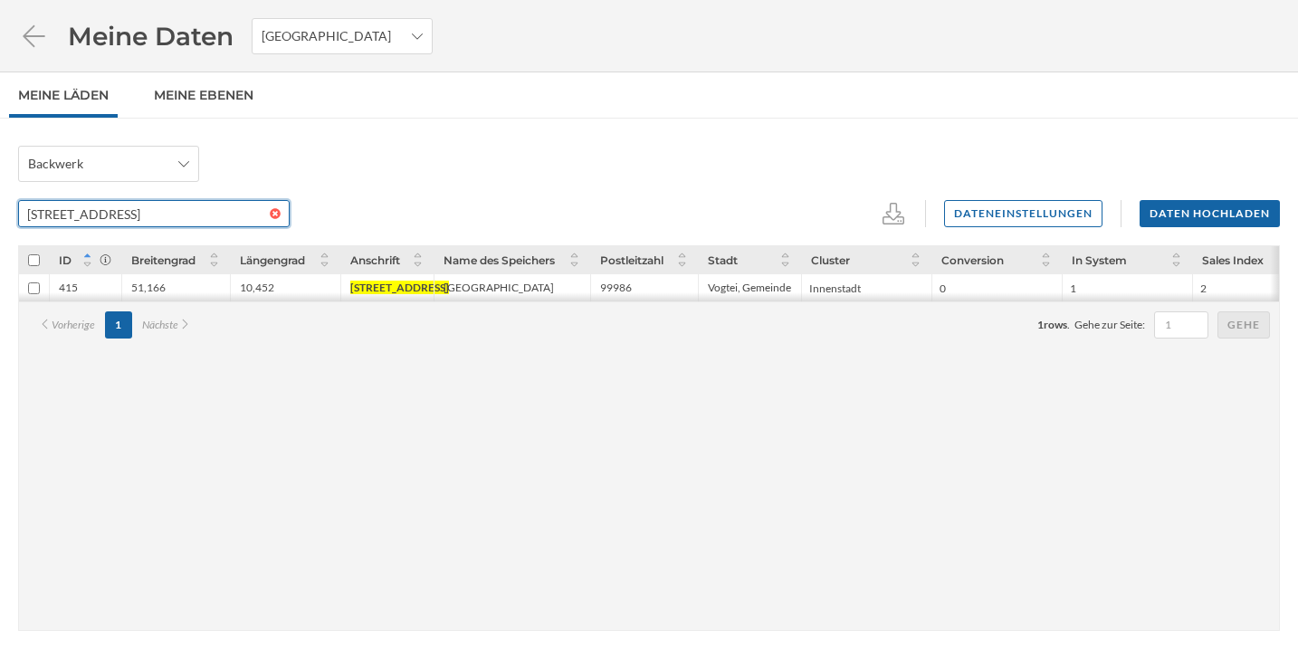
type input "[STREET_ADDRESS]"
drag, startPoint x: 131, startPoint y: 289, endPoint x: 274, endPoint y: 291, distance: 143.1
click at [274, 291] on div "415 51,166 10,452 [STREET_ADDRESS], Gemeinde [GEOGRAPHIC_DATA] 0 1 2 54 250" at bounding box center [649, 273] width 1260 height 55
copy div "51,166 10,452"
